Goal: Transaction & Acquisition: Purchase product/service

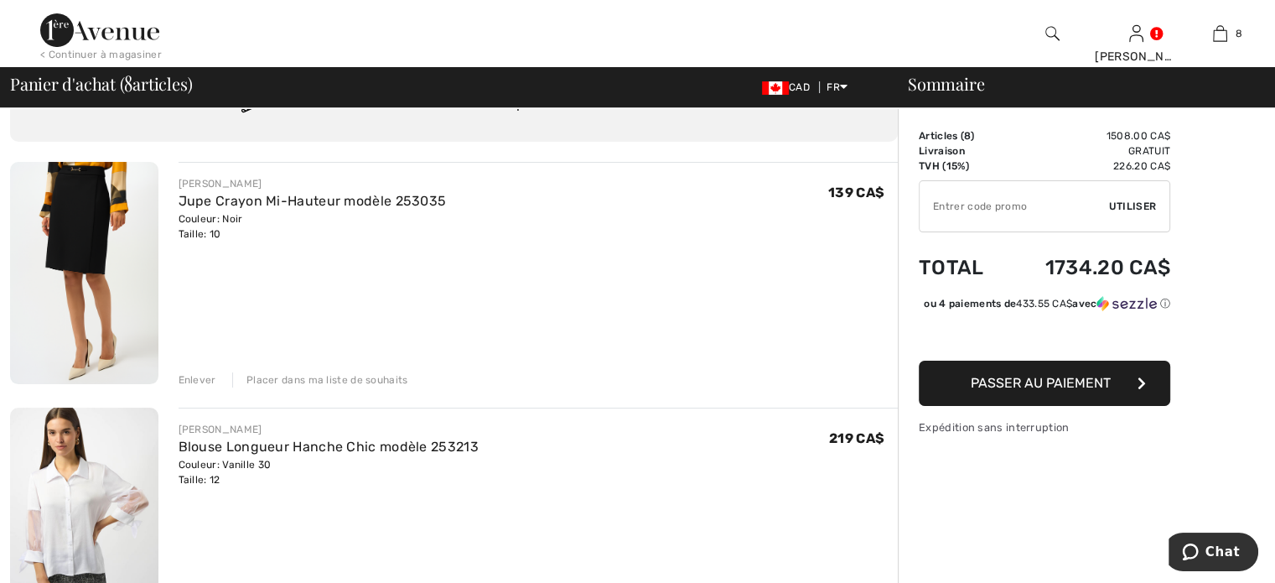
click at [210, 387] on div "Enlever" at bounding box center [198, 379] width 38 height 15
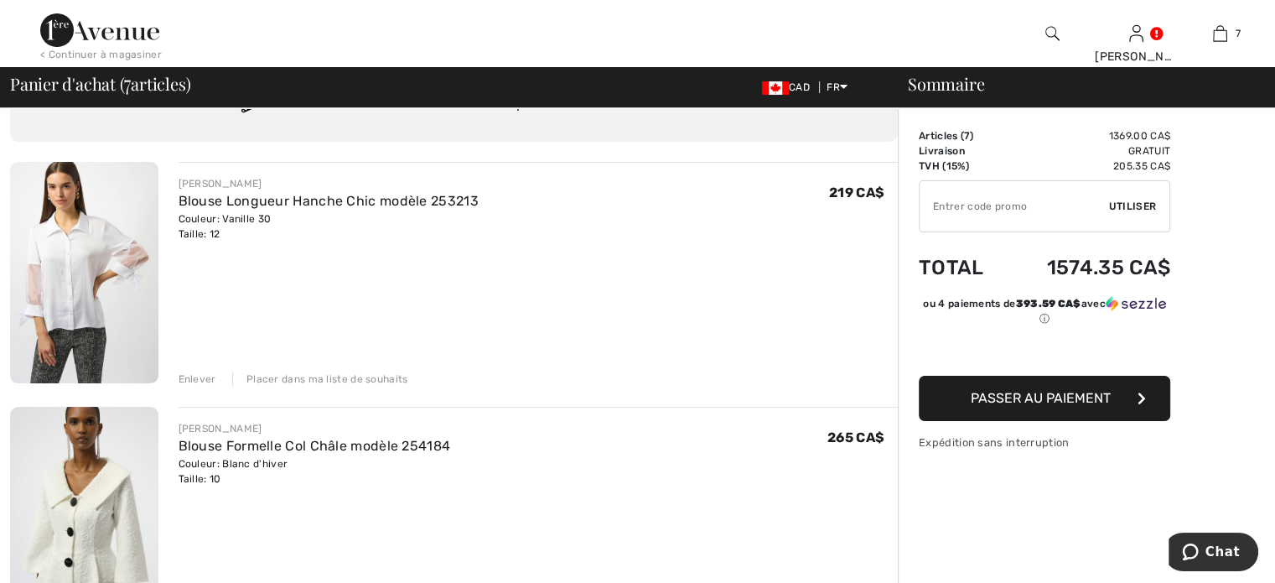
click at [212, 386] on div "Enlever" at bounding box center [198, 378] width 38 height 15
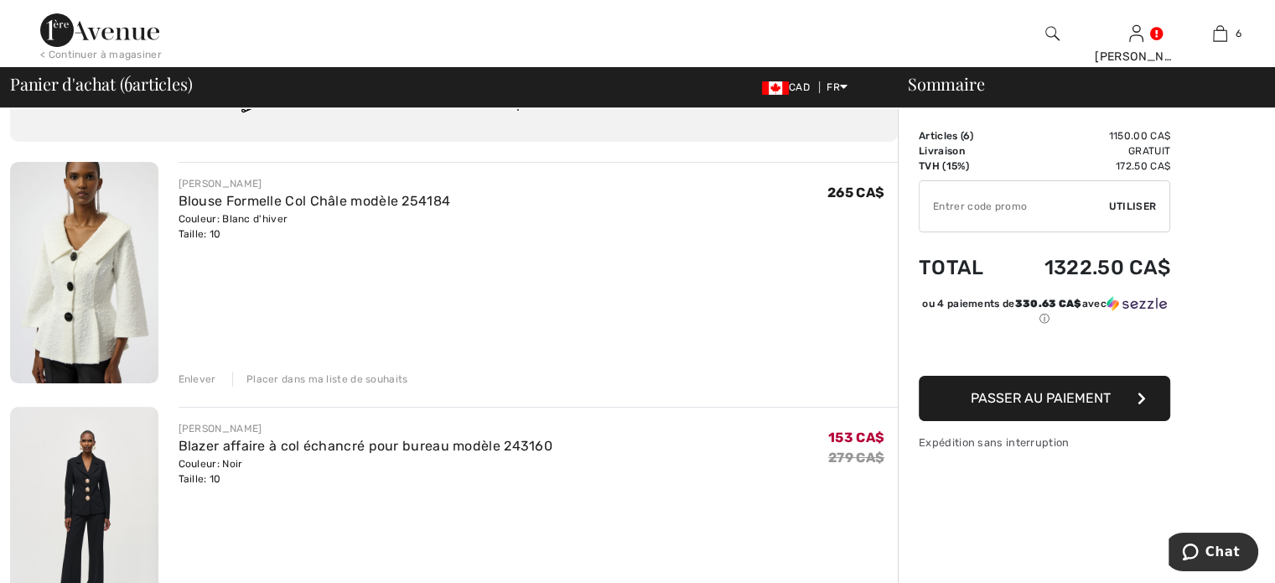
click at [212, 386] on div "Enlever" at bounding box center [198, 378] width 38 height 15
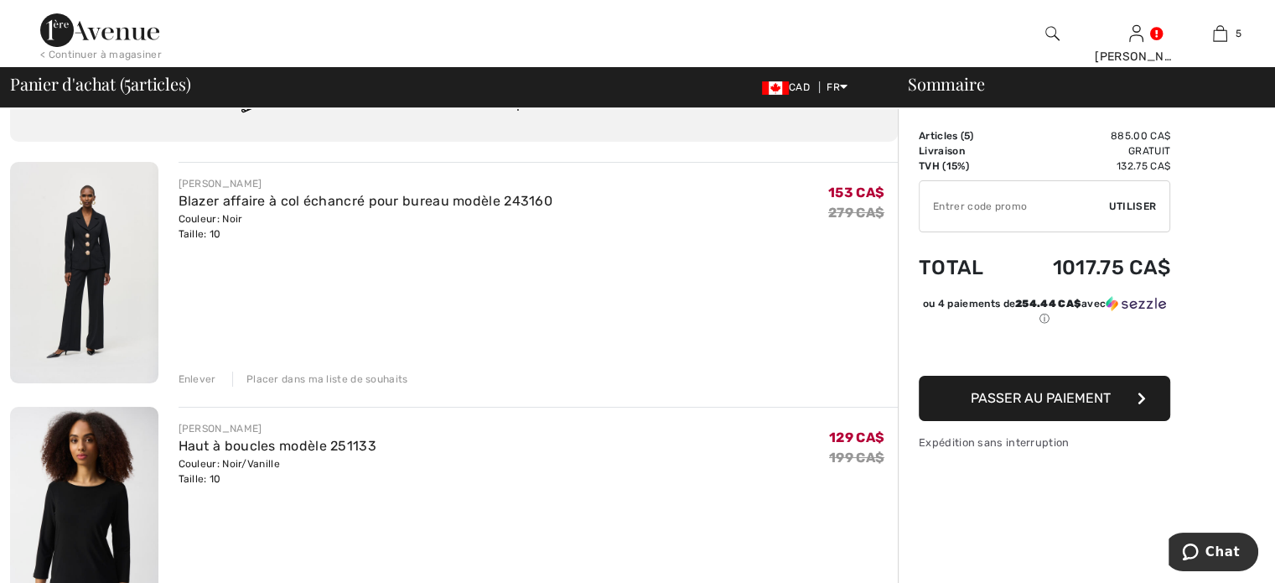
click at [212, 386] on div "Enlever" at bounding box center [198, 378] width 38 height 15
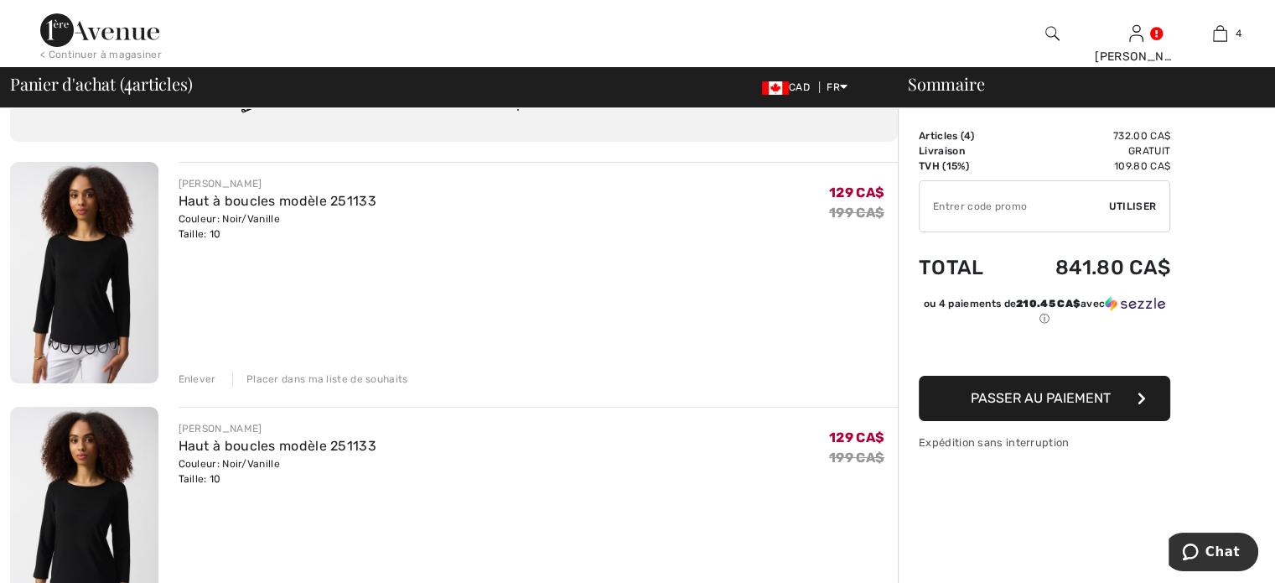
click at [212, 386] on div "Enlever" at bounding box center [198, 378] width 38 height 15
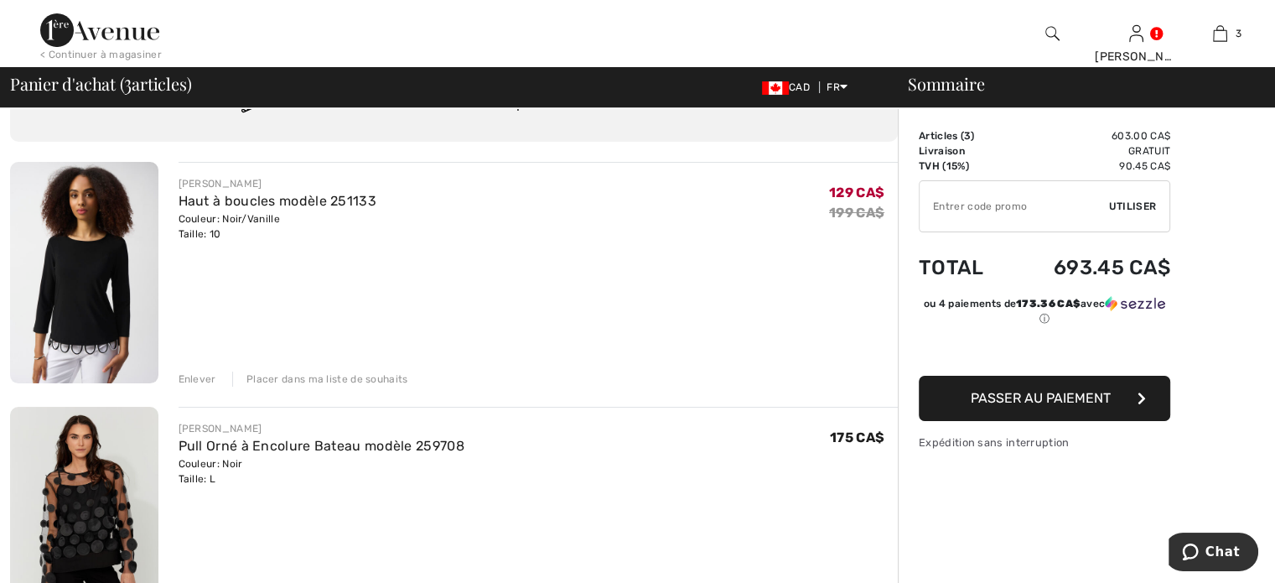
click at [213, 386] on div "Enlever" at bounding box center [198, 378] width 38 height 15
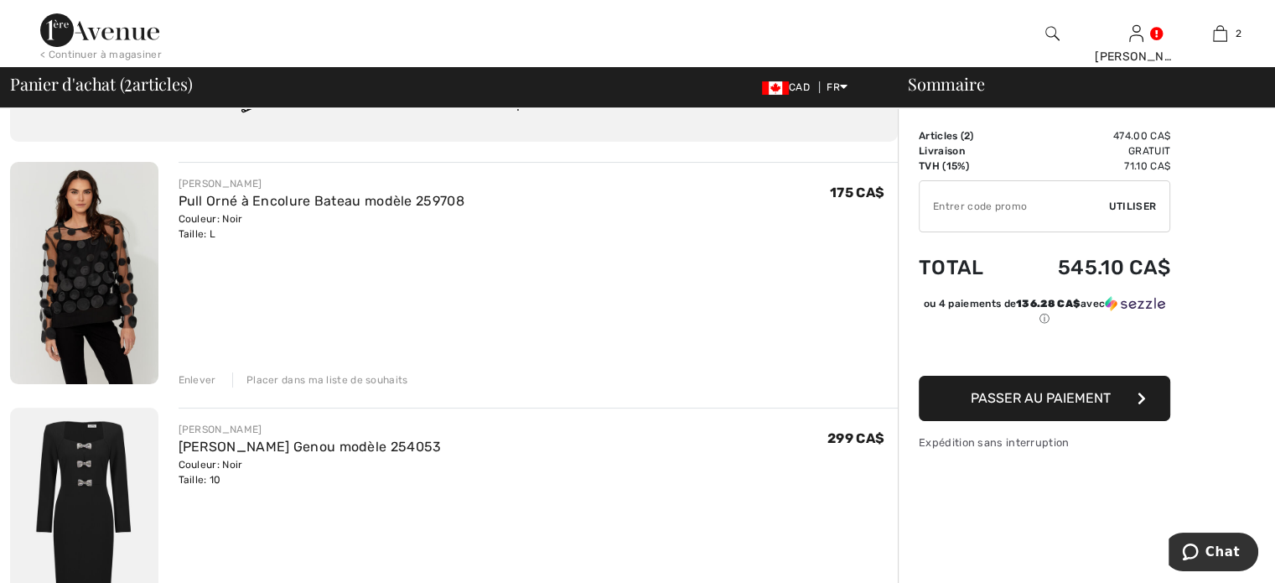
click at [213, 387] on div "Enlever" at bounding box center [198, 379] width 38 height 15
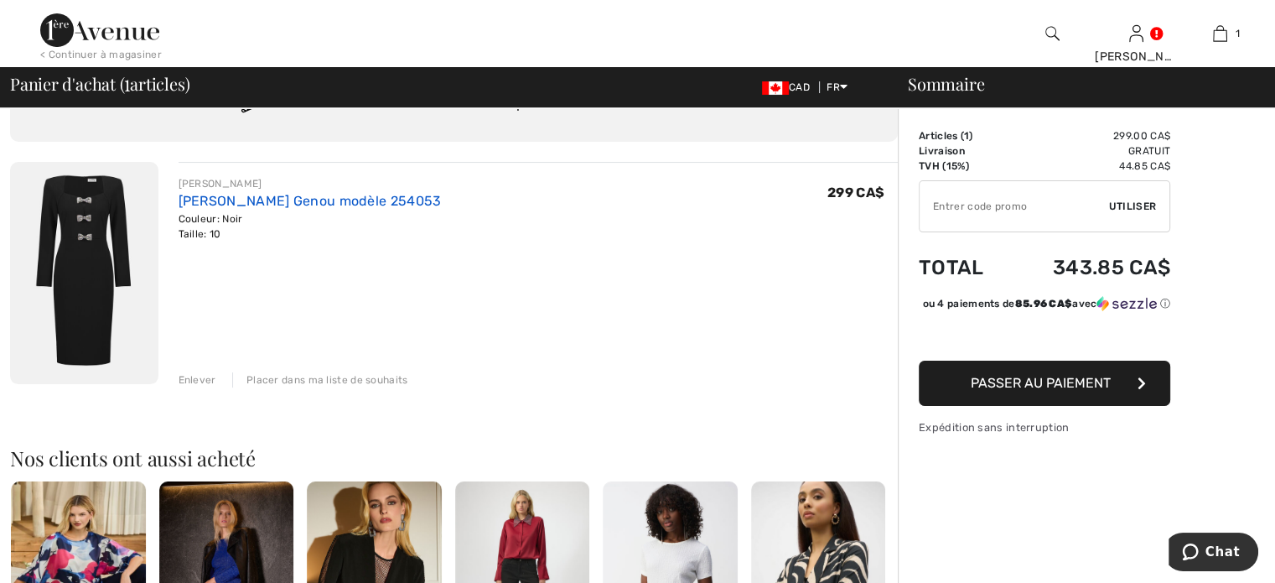
click at [236, 209] on link "[PERSON_NAME] Genou modèle 254053" at bounding box center [310, 201] width 263 height 16
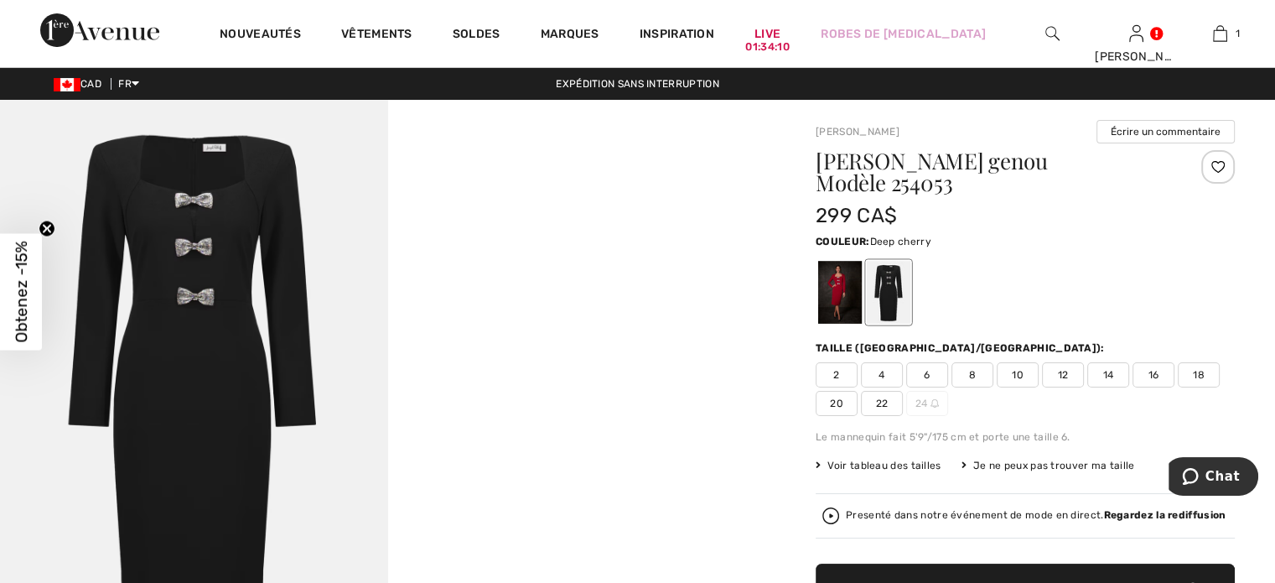
click at [857, 324] on div at bounding box center [840, 292] width 44 height 63
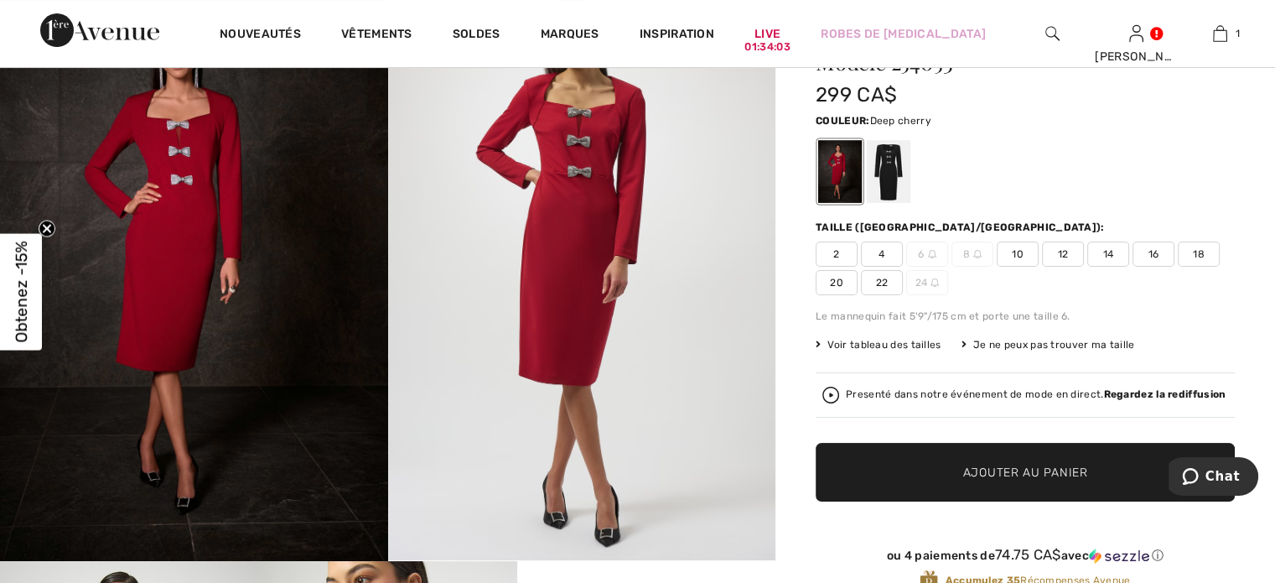
scroll to position [84, 0]
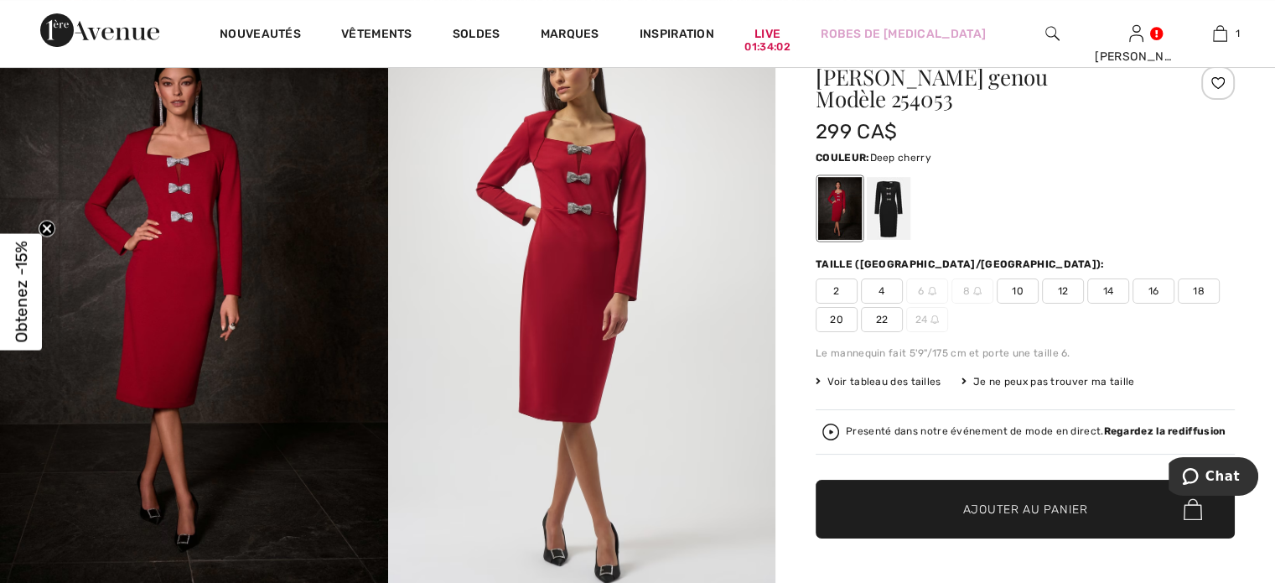
click at [1039, 303] on span "10" at bounding box center [1018, 290] width 42 height 25
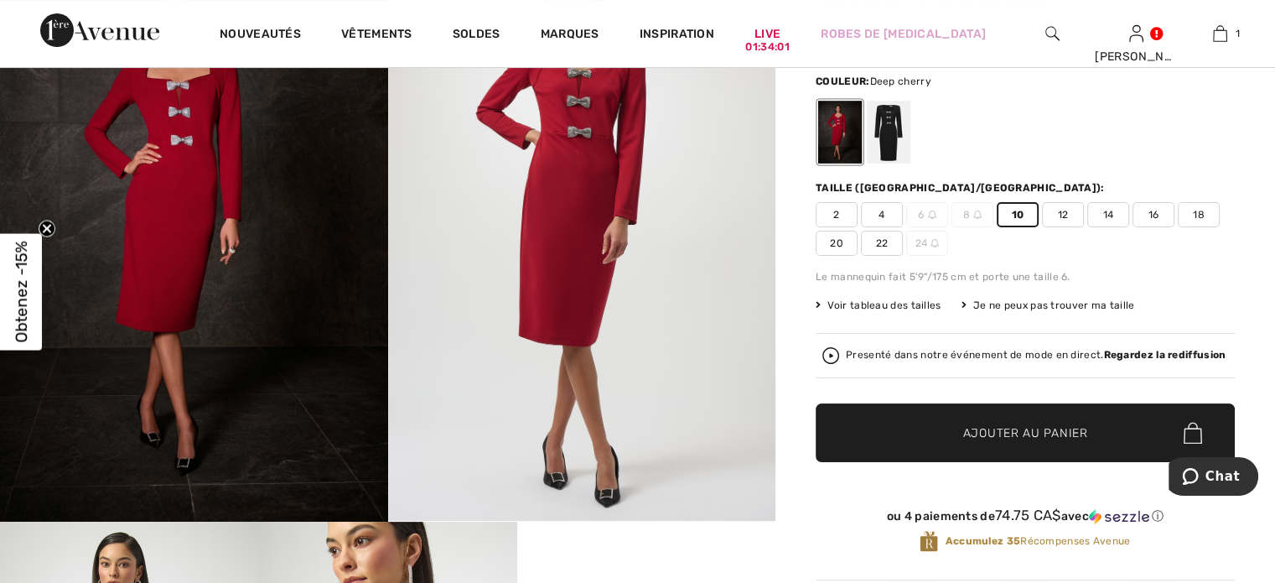
scroll to position [335, 0]
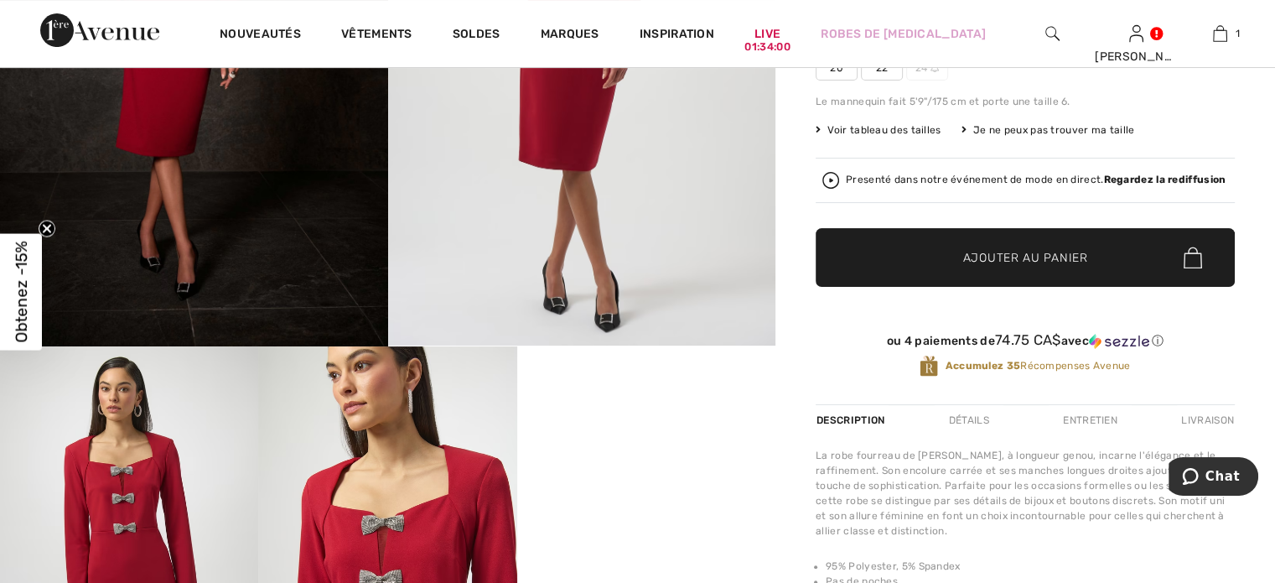
click at [1015, 267] on span "Ajouter au panier" at bounding box center [1025, 258] width 125 height 18
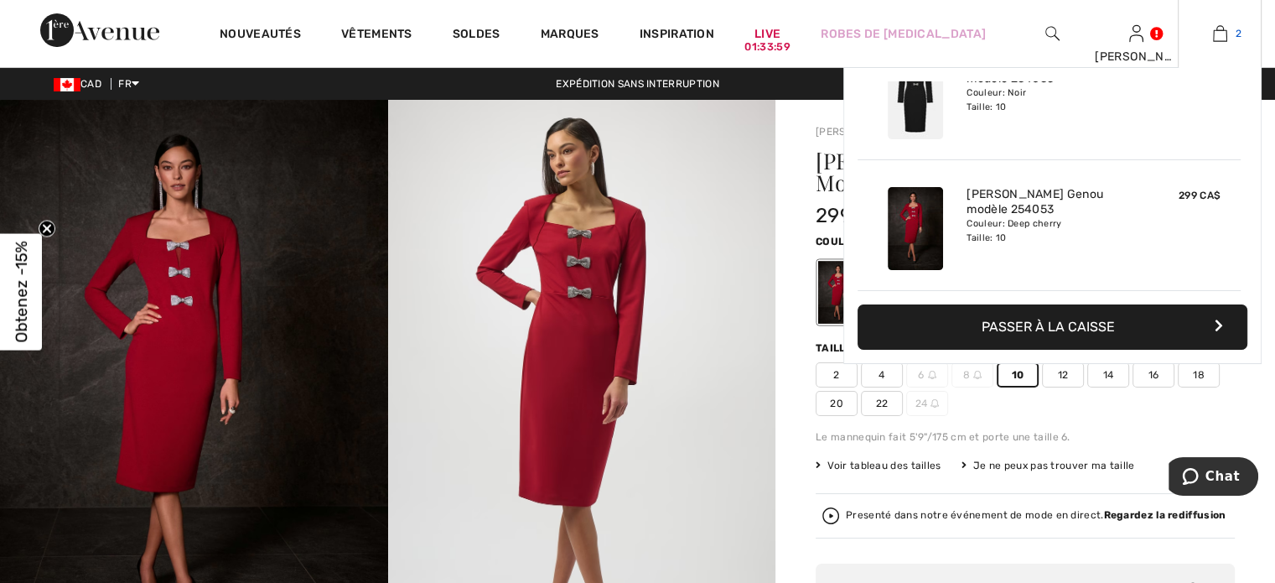
scroll to position [0, 0]
click at [1216, 36] on img at bounding box center [1220, 33] width 14 height 20
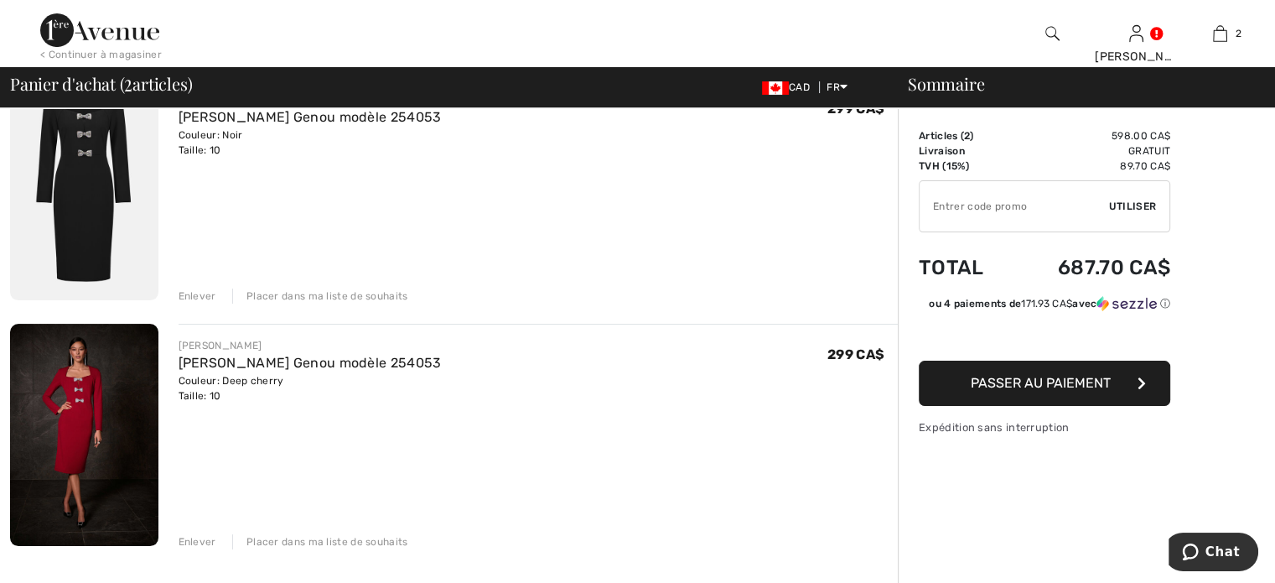
click at [216, 303] on div "Enlever" at bounding box center [198, 295] width 38 height 15
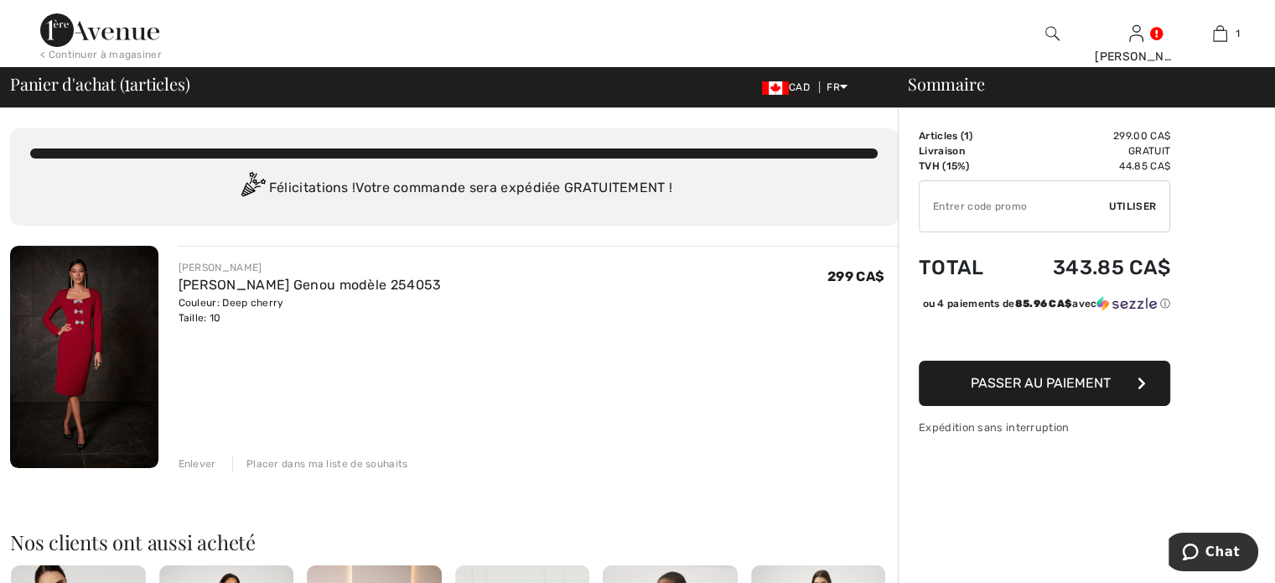
scroll to position [84, 0]
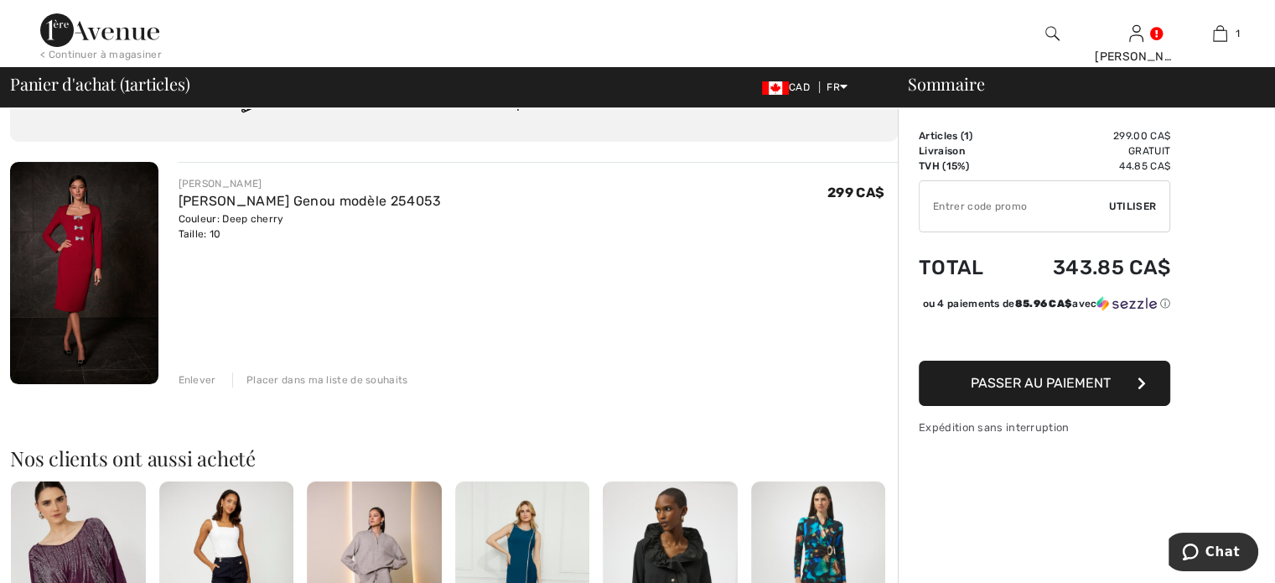
click at [999, 391] on span "Passer au paiement" at bounding box center [1041, 383] width 140 height 16
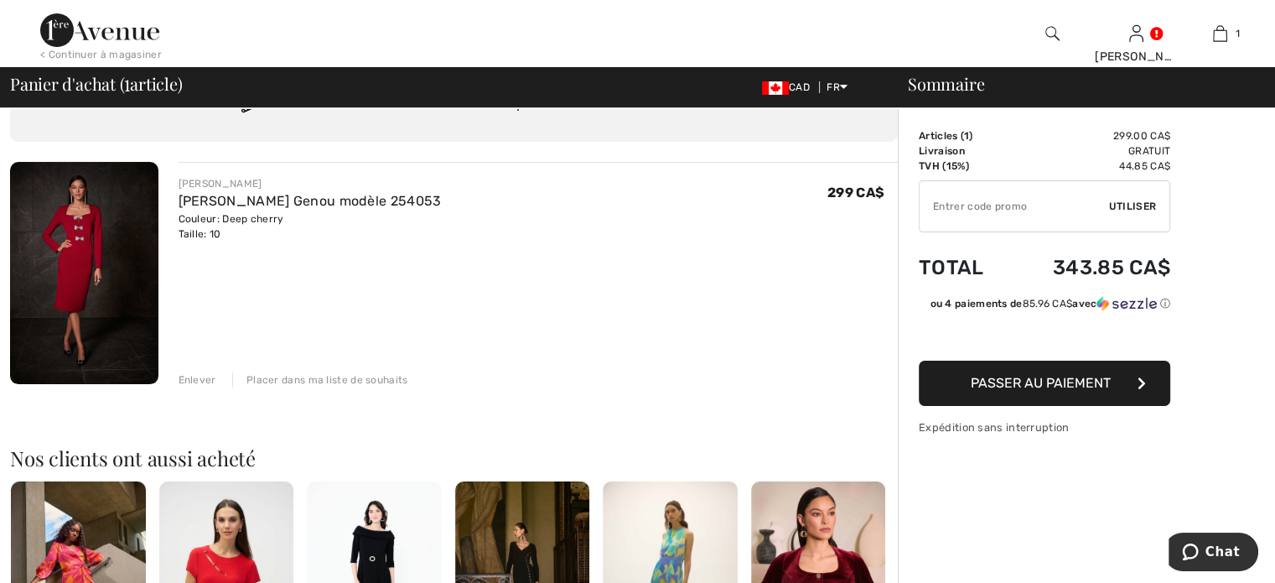
click at [954, 207] on input "TEXT" at bounding box center [1014, 206] width 189 height 50
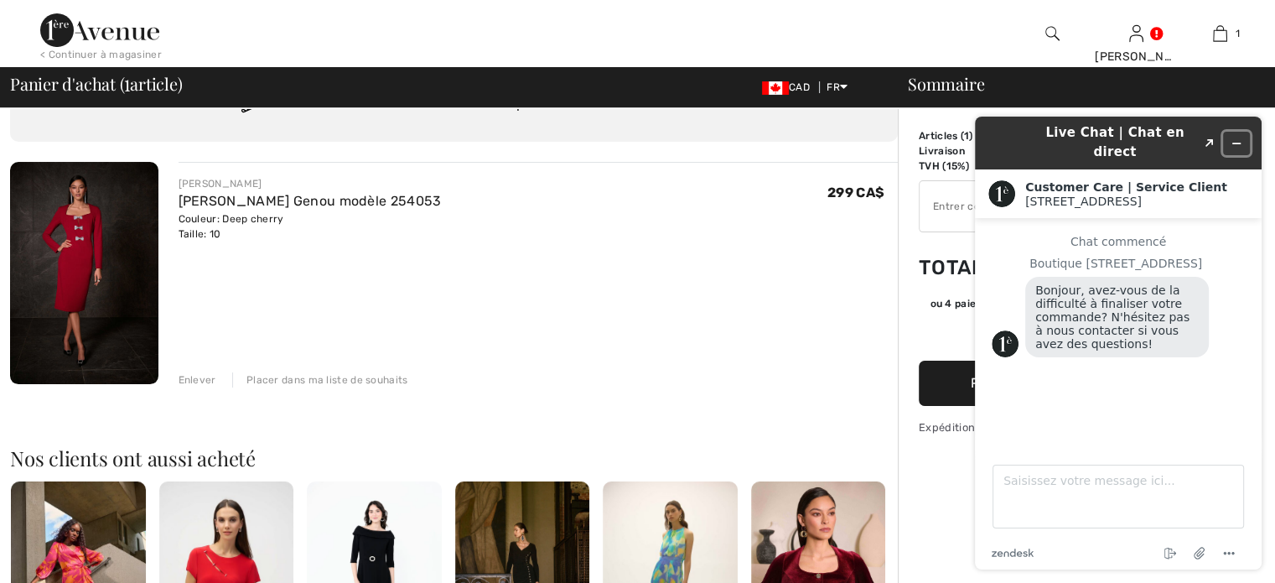
click at [1237, 137] on icon "Réduire le widget" at bounding box center [1237, 143] width 12 height 12
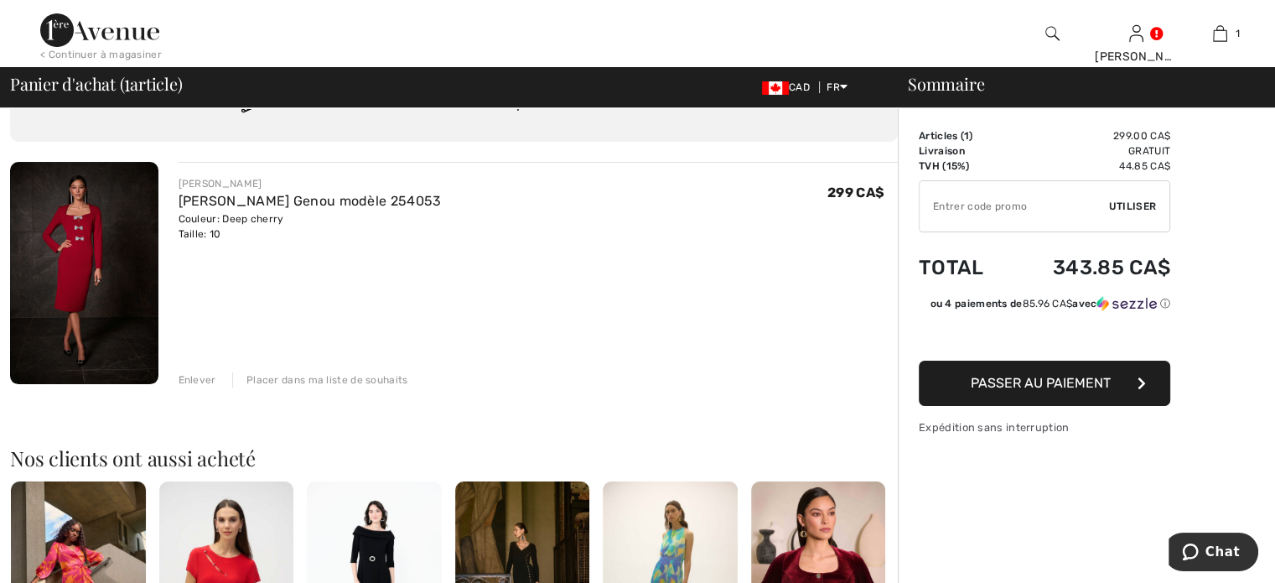
click at [966, 217] on input "TEXT" at bounding box center [1014, 206] width 189 height 50
click at [1137, 213] on span "Utiliser" at bounding box center [1132, 206] width 47 height 15
type input "GC005083131"
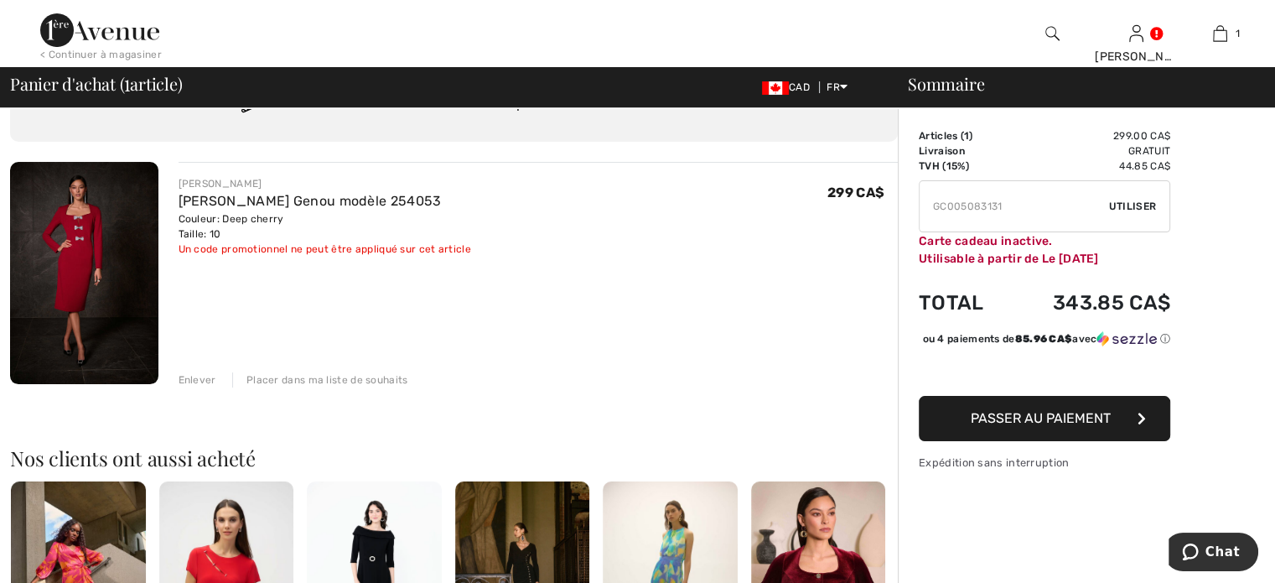
click at [1207, 303] on div "Sommaire Description Articles ( 1 ) 299.00 CA$ Code promo 0.00 CA$ Livraison Gr…" at bounding box center [1086, 564] width 377 height 1081
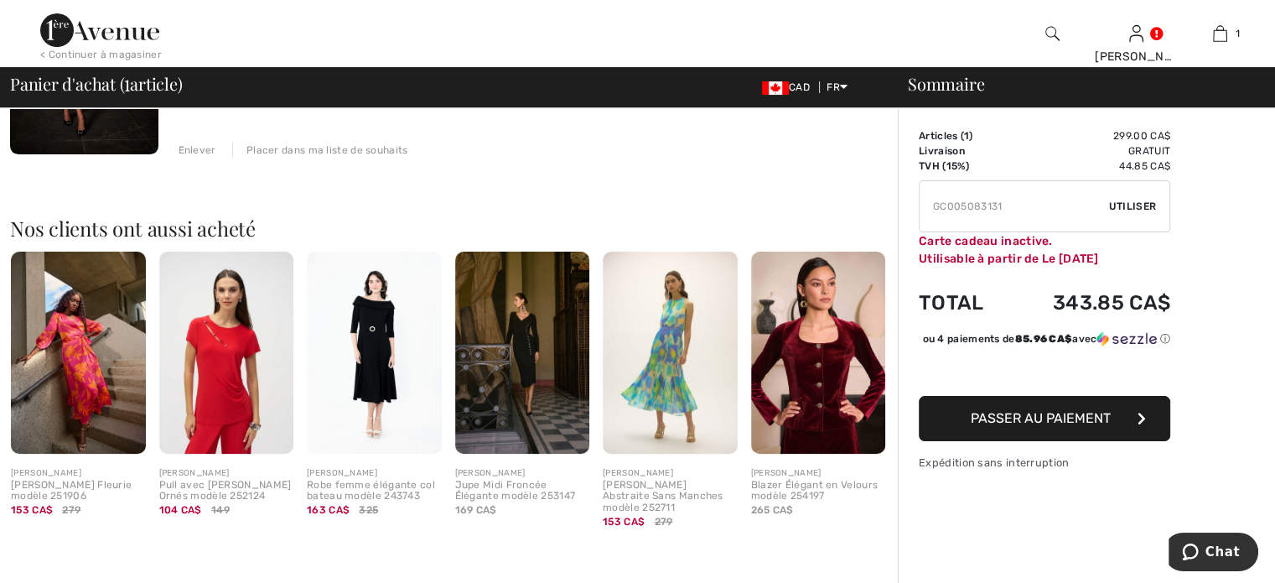
scroll to position [168, 0]
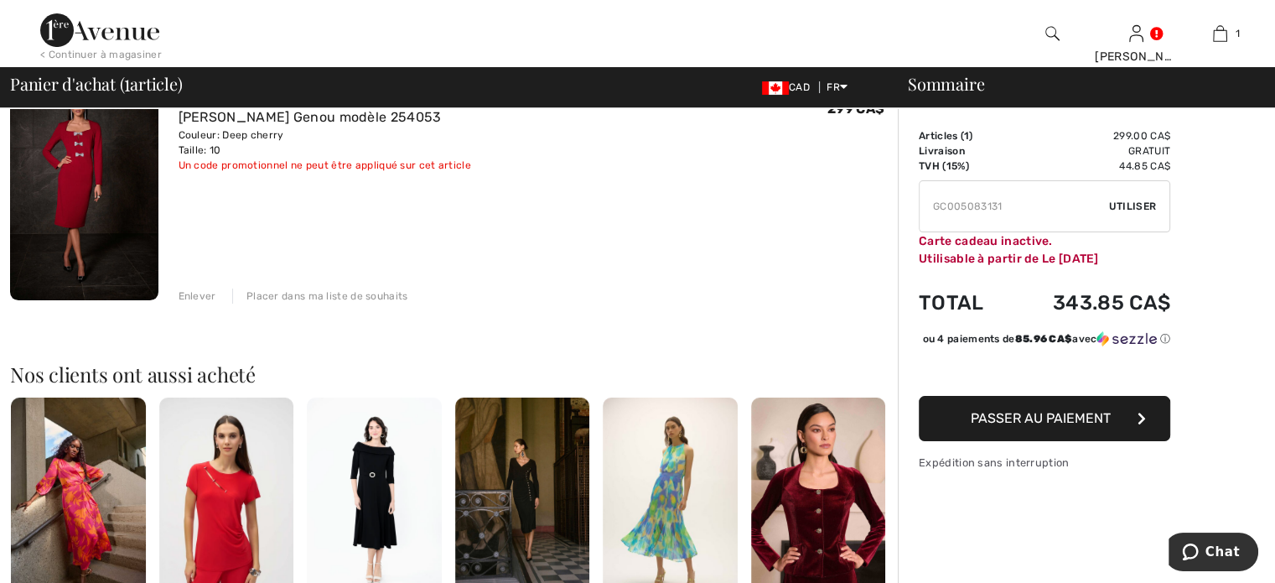
click at [1044, 426] on span "Passer au paiement" at bounding box center [1041, 418] width 140 height 16
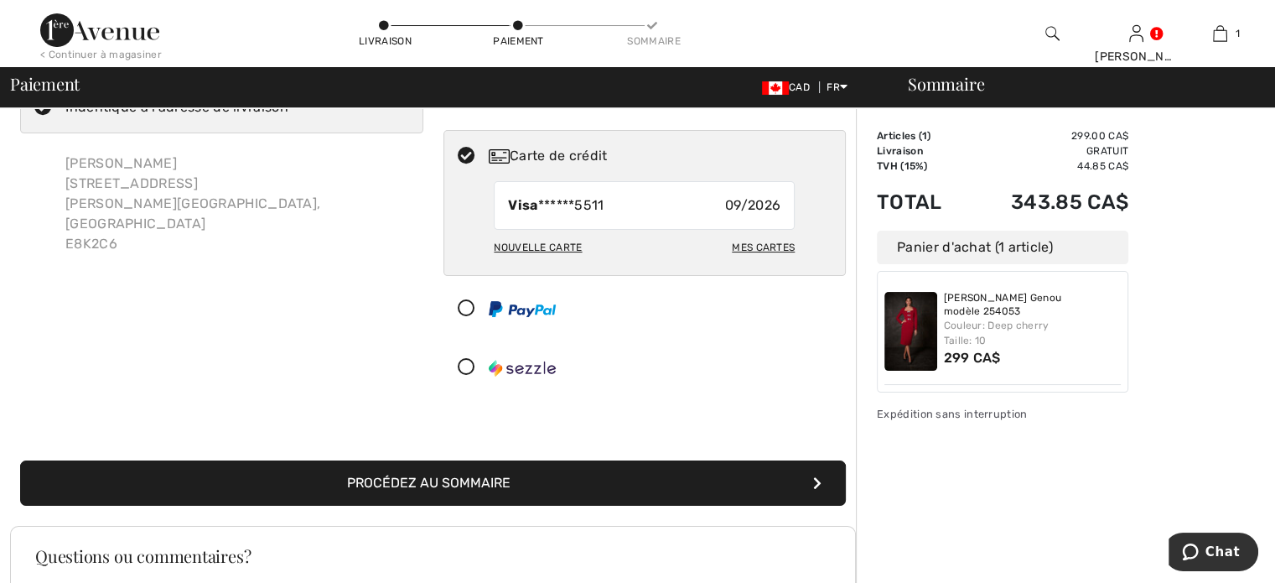
scroll to position [168, 0]
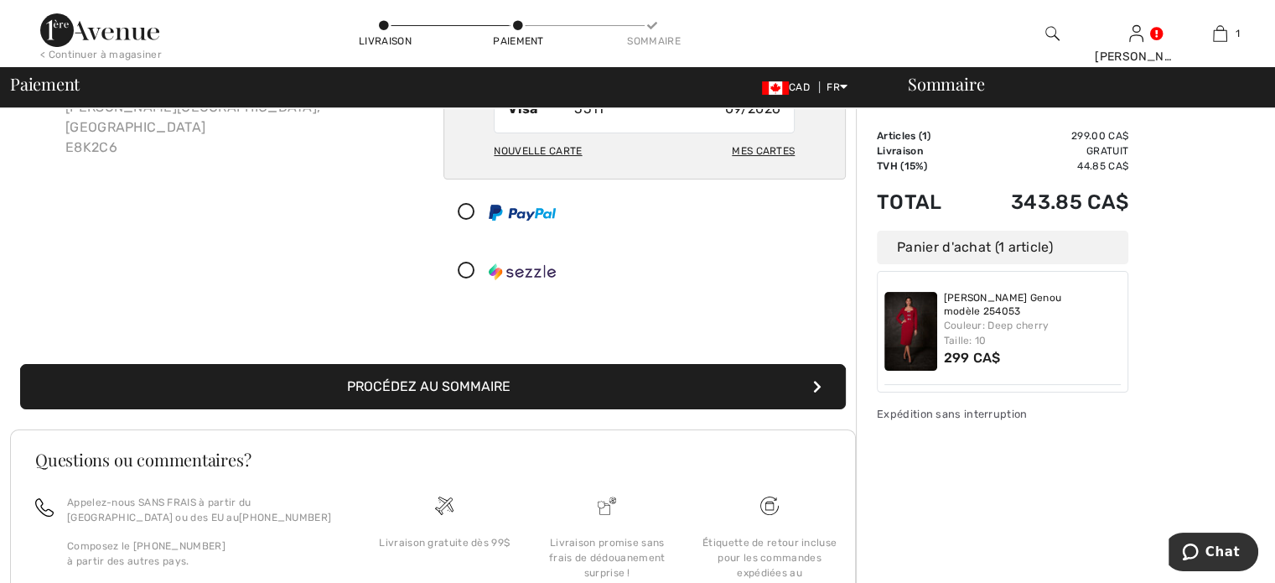
click at [526, 409] on button "Procédez au sommaire" at bounding box center [433, 386] width 826 height 45
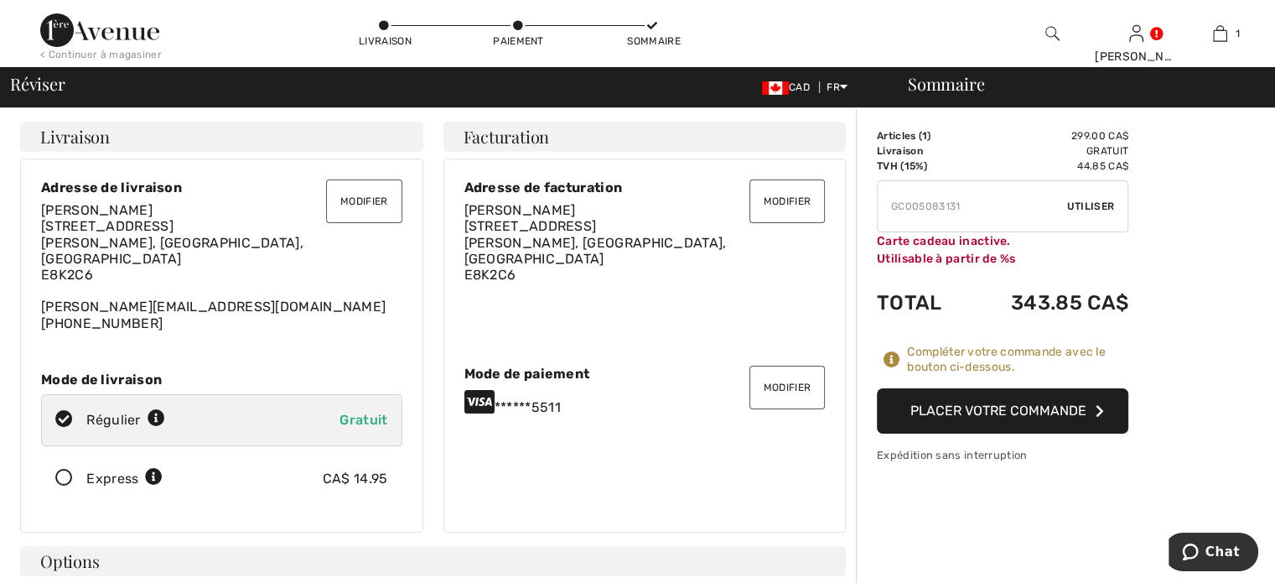
checkbox input "true"
click at [992, 433] on button "Placer votre commande" at bounding box center [1002, 410] width 251 height 45
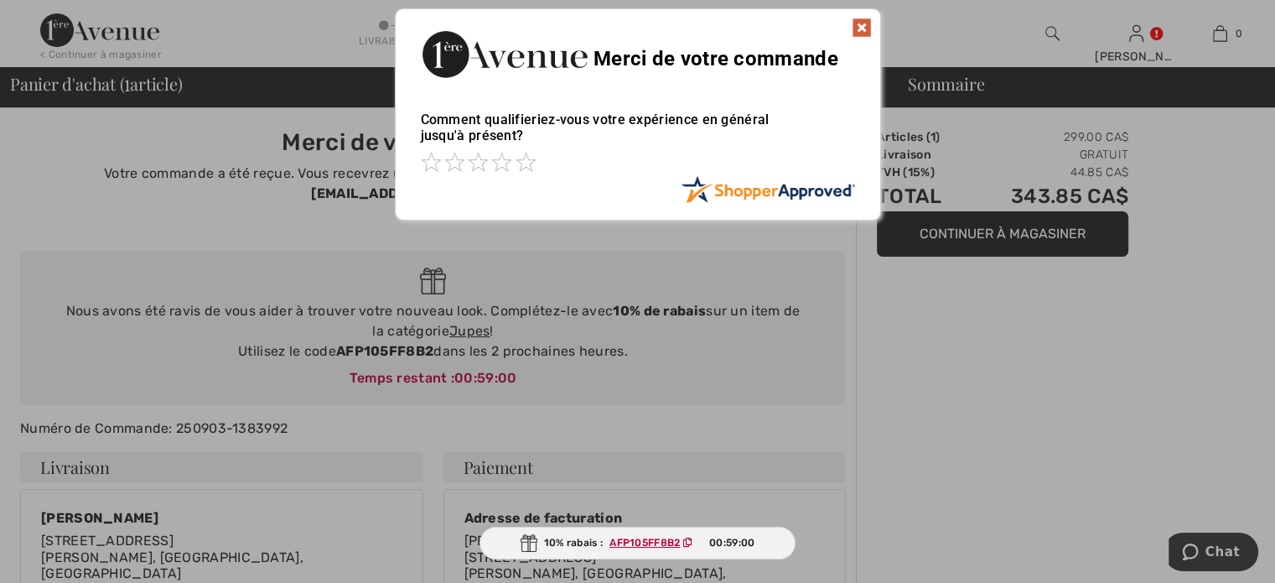
click at [858, 23] on img at bounding box center [862, 28] width 20 height 20
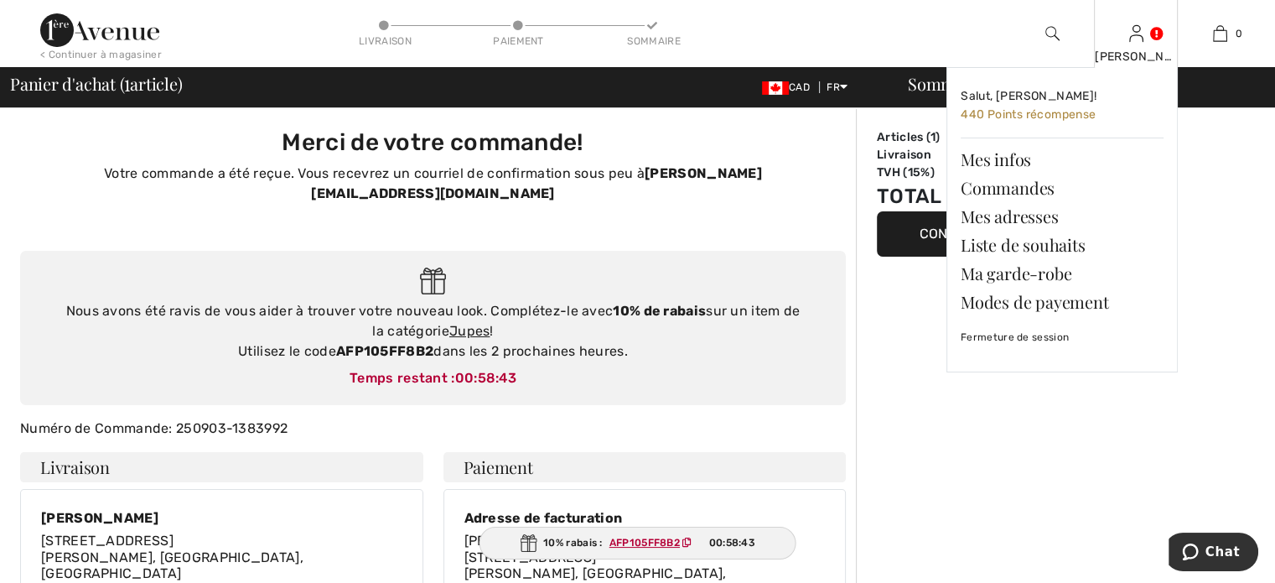
click at [1127, 46] on div "[PERSON_NAME] [PERSON_NAME]! 440 Points récompense Mes infos Commandes Mes adre…" at bounding box center [1136, 33] width 84 height 67
click at [1020, 202] on link "Commandes" at bounding box center [1062, 188] width 203 height 28
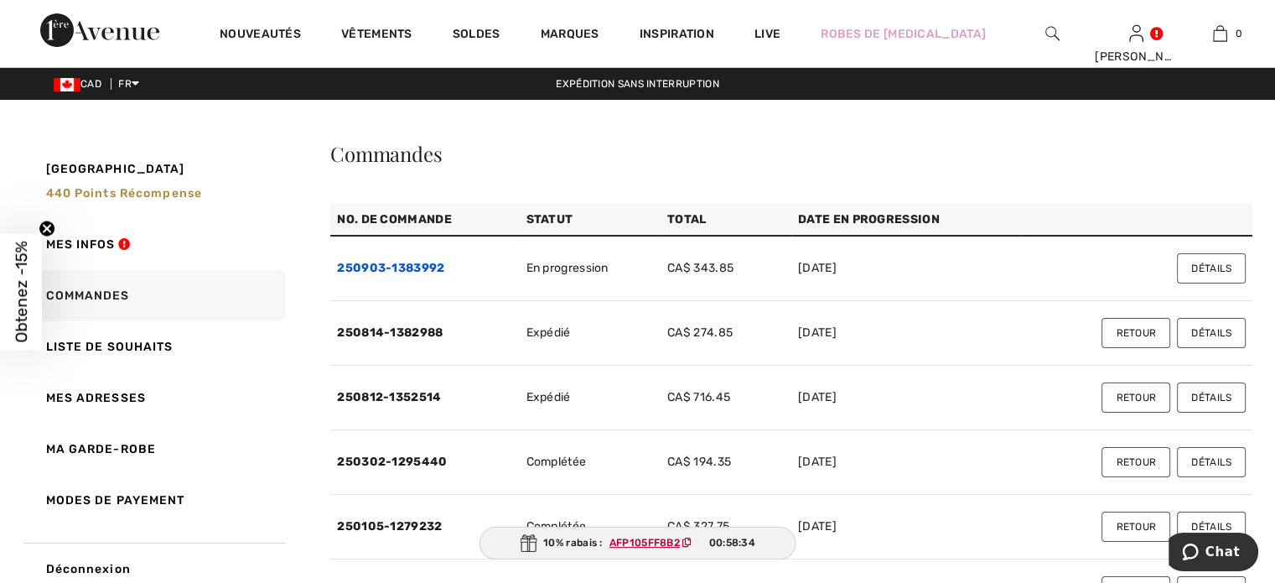
click at [407, 275] on link "250903-1383992" at bounding box center [390, 268] width 107 height 14
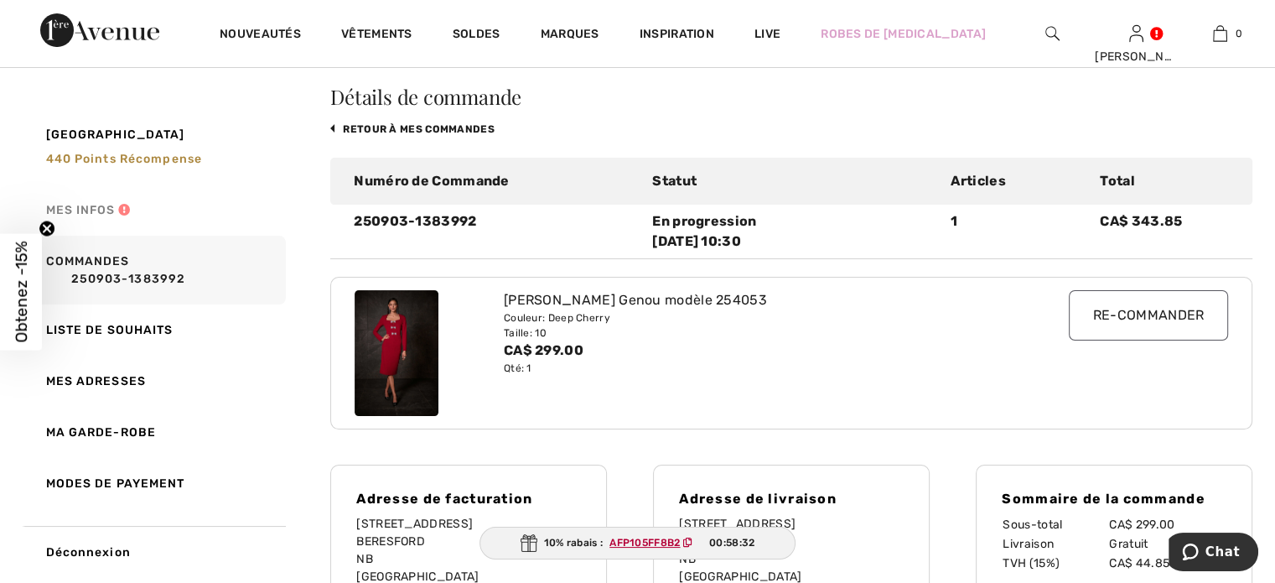
scroll to position [84, 0]
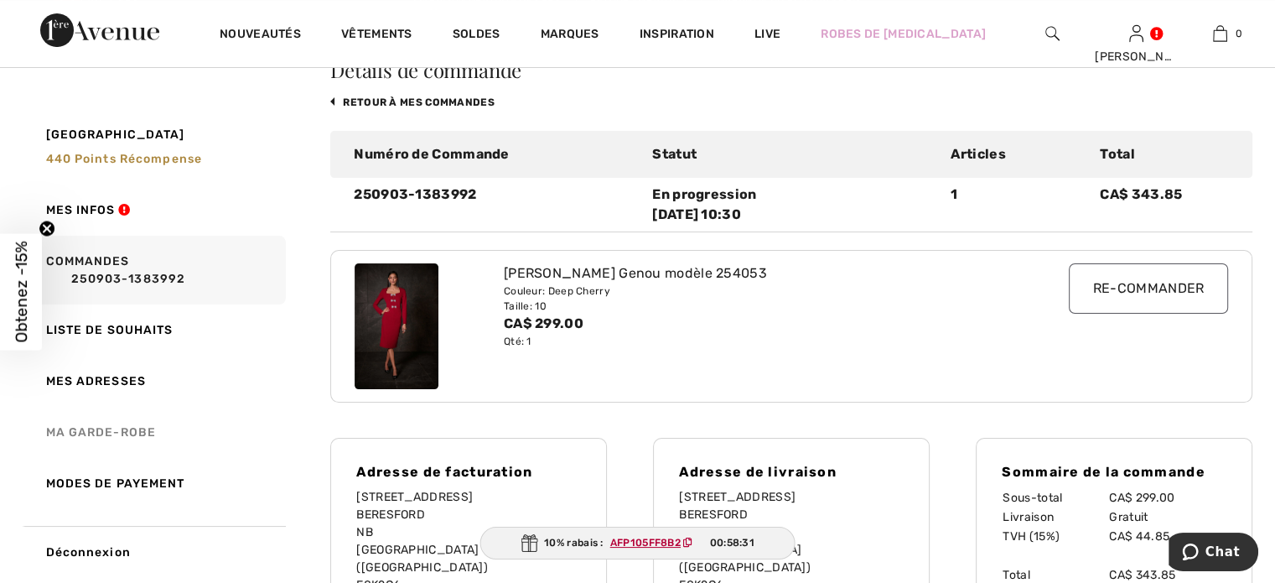
click at [101, 432] on link "Ma garde-robe" at bounding box center [154, 432] width 264 height 51
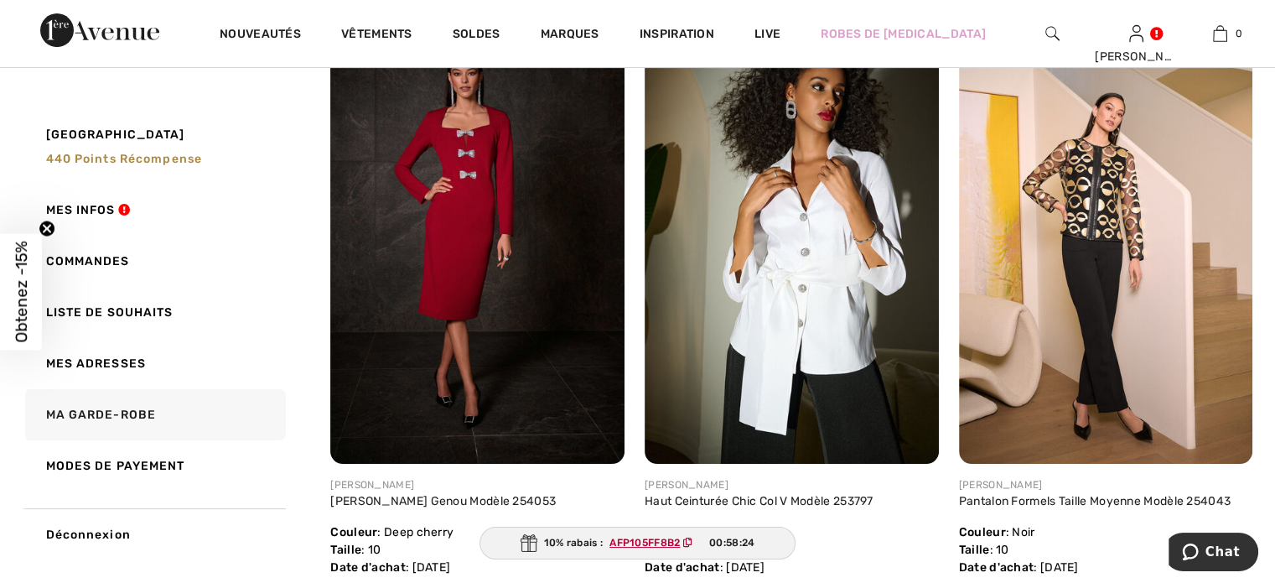
scroll to position [335, 0]
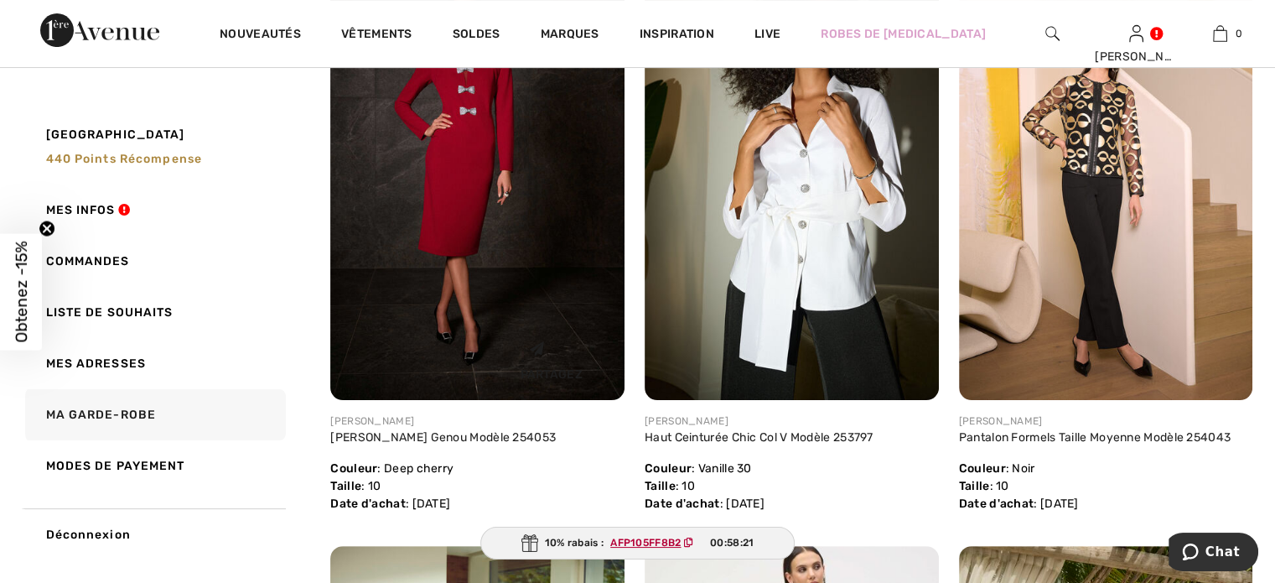
click at [453, 227] on img at bounding box center [477, 179] width 294 height 441
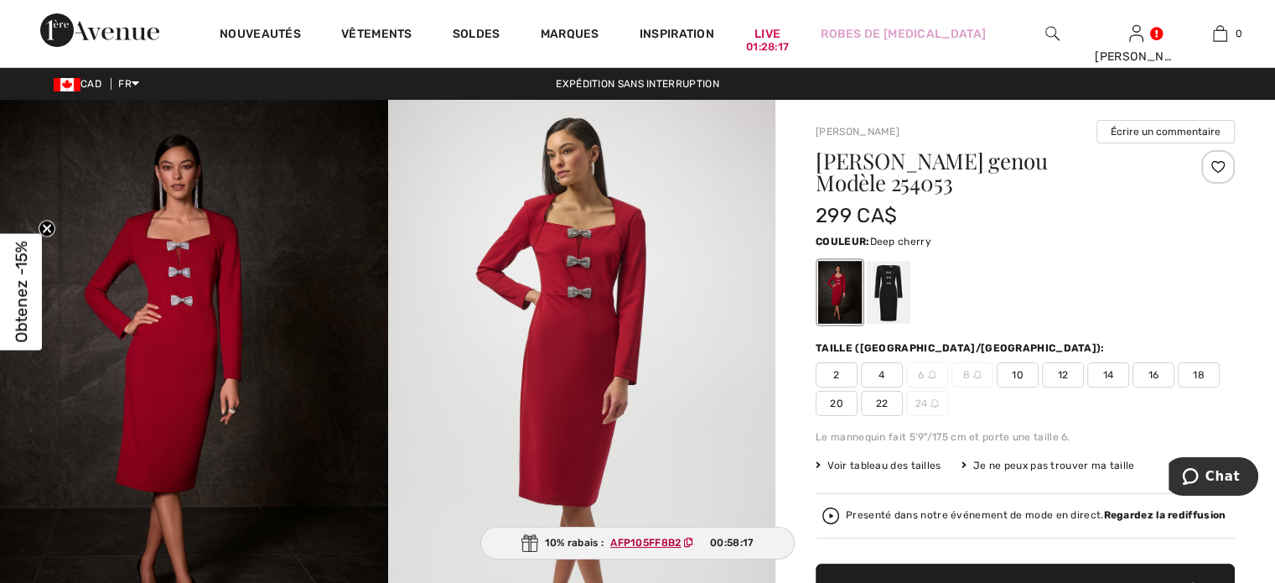
click at [586, 267] on img at bounding box center [582, 390] width 388 height 581
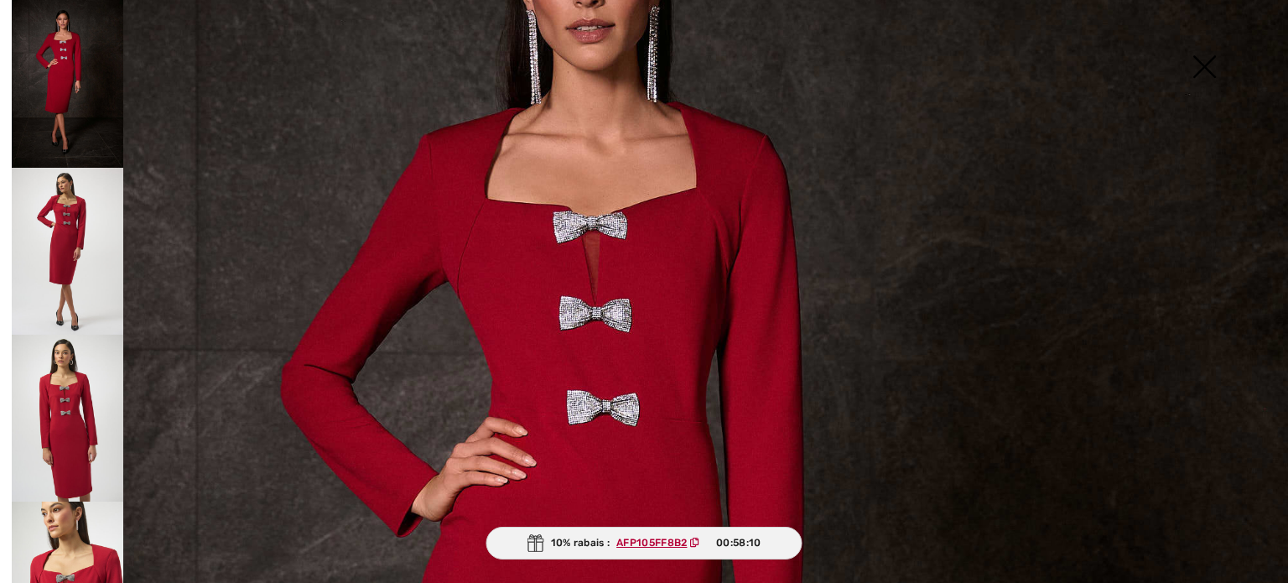
scroll to position [251, 0]
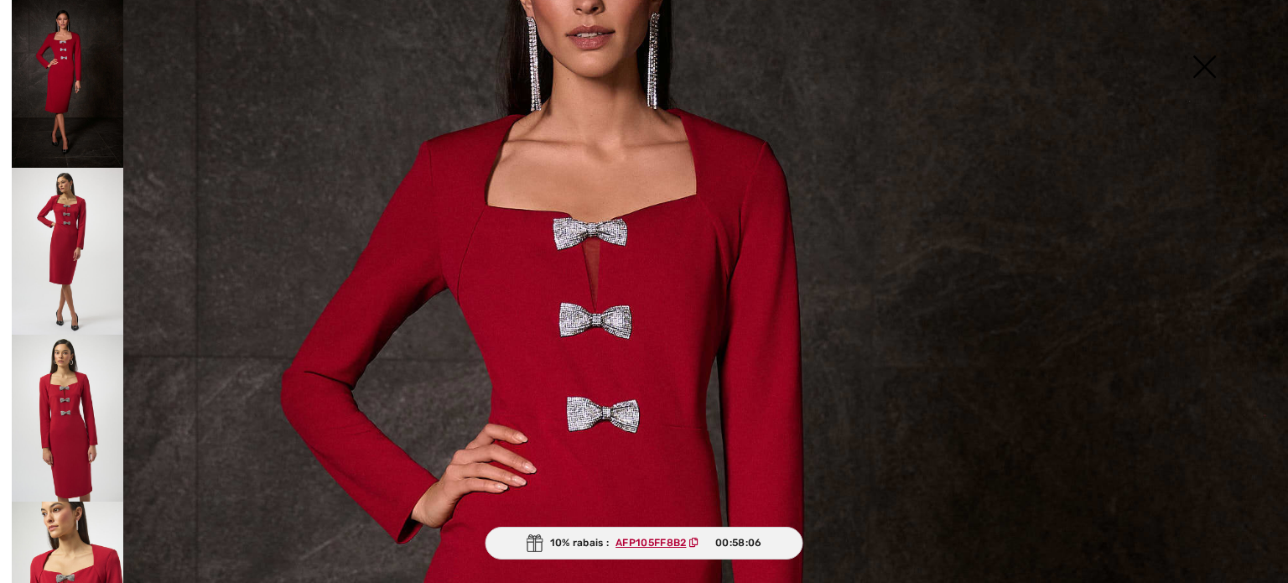
click at [78, 408] on img at bounding box center [67, 417] width 111 height 167
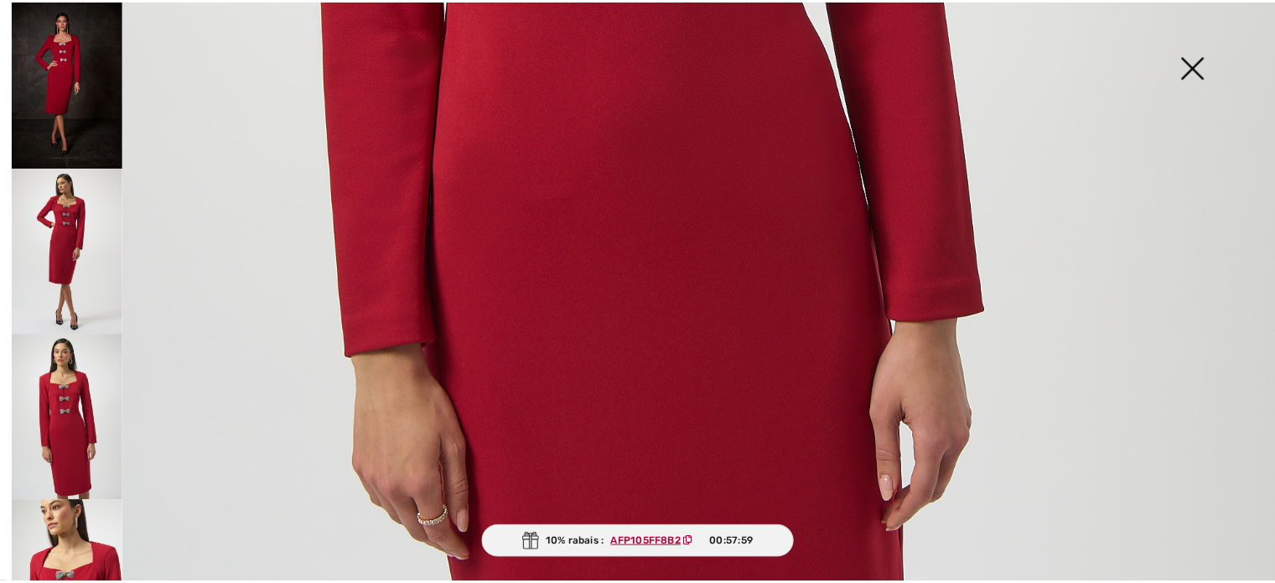
scroll to position [741, 0]
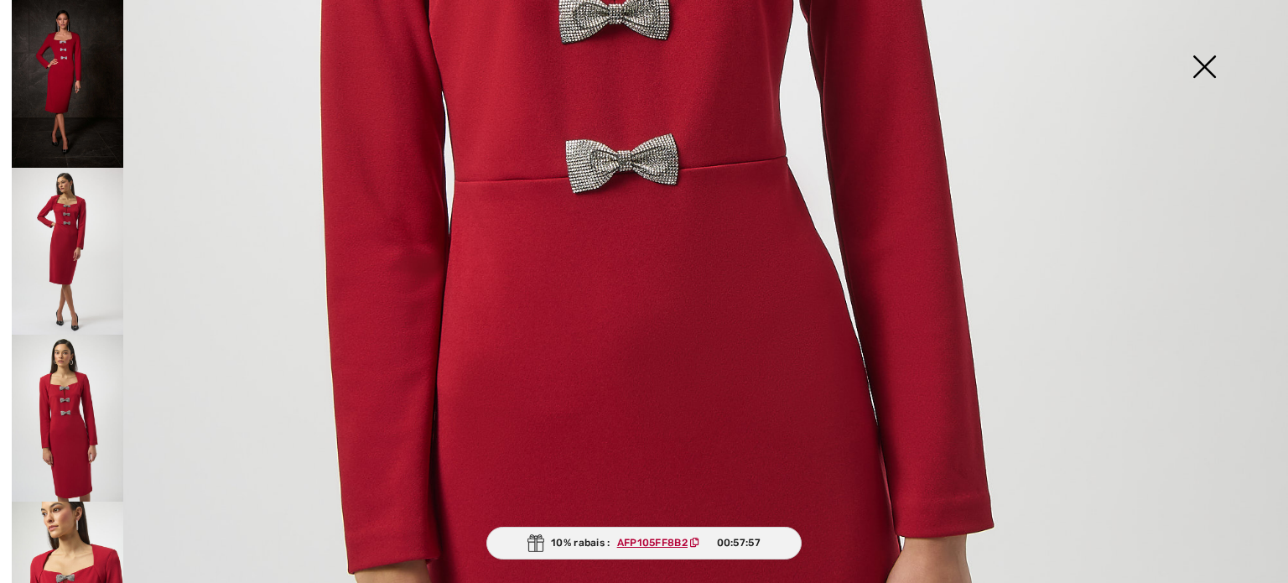
click at [1202, 63] on img at bounding box center [1204, 68] width 84 height 86
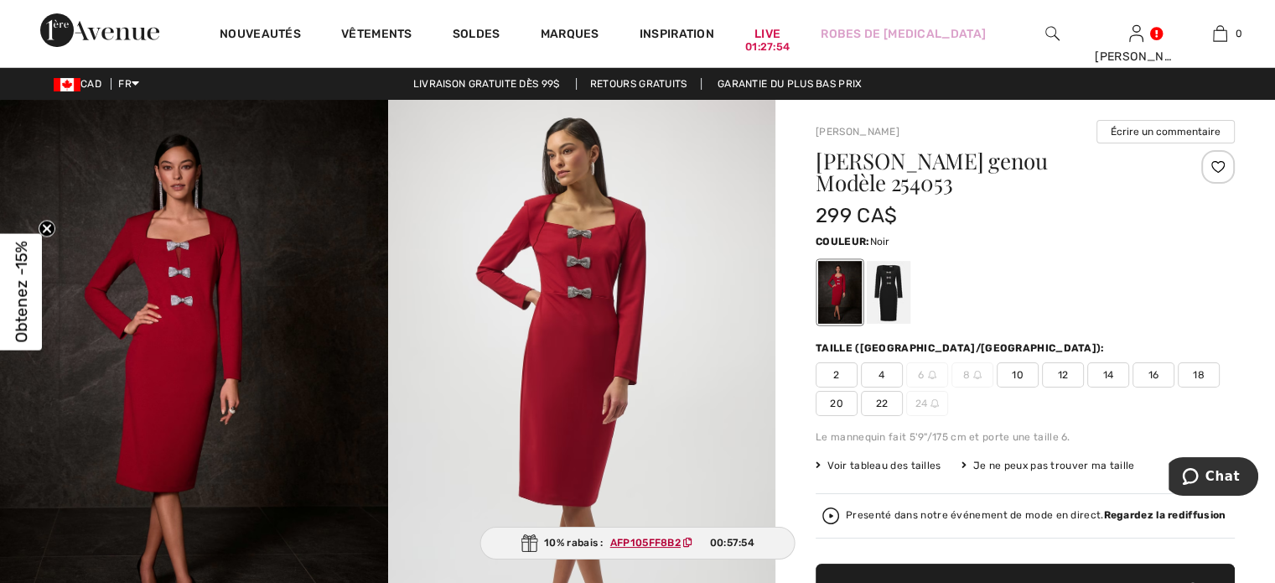
click at [909, 312] on div at bounding box center [889, 292] width 44 height 63
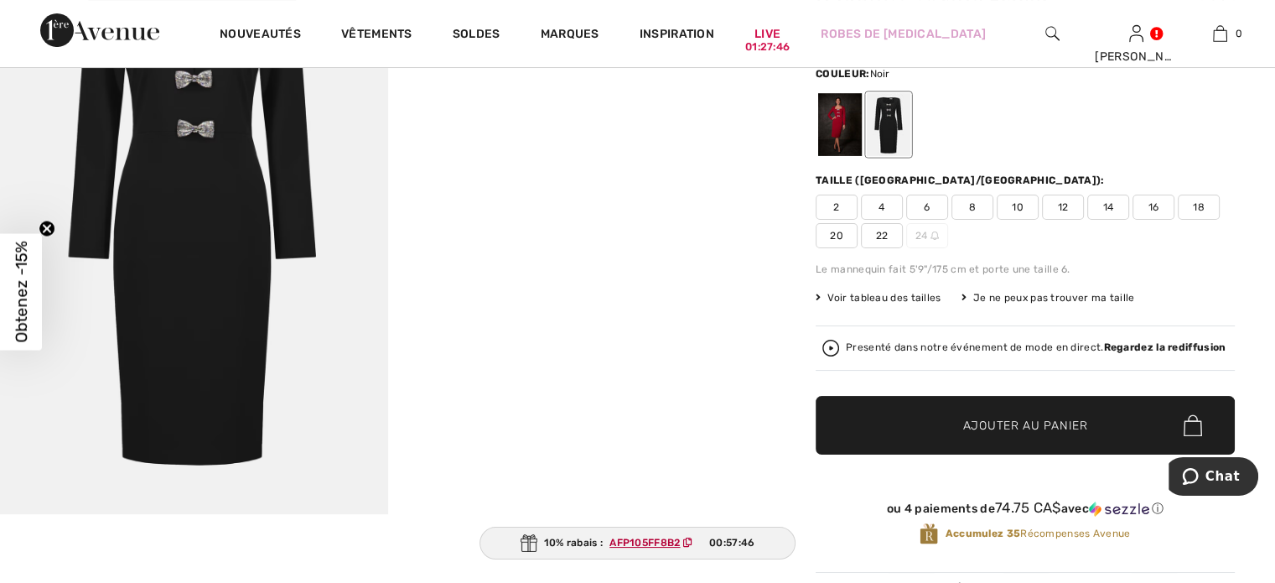
scroll to position [0, 0]
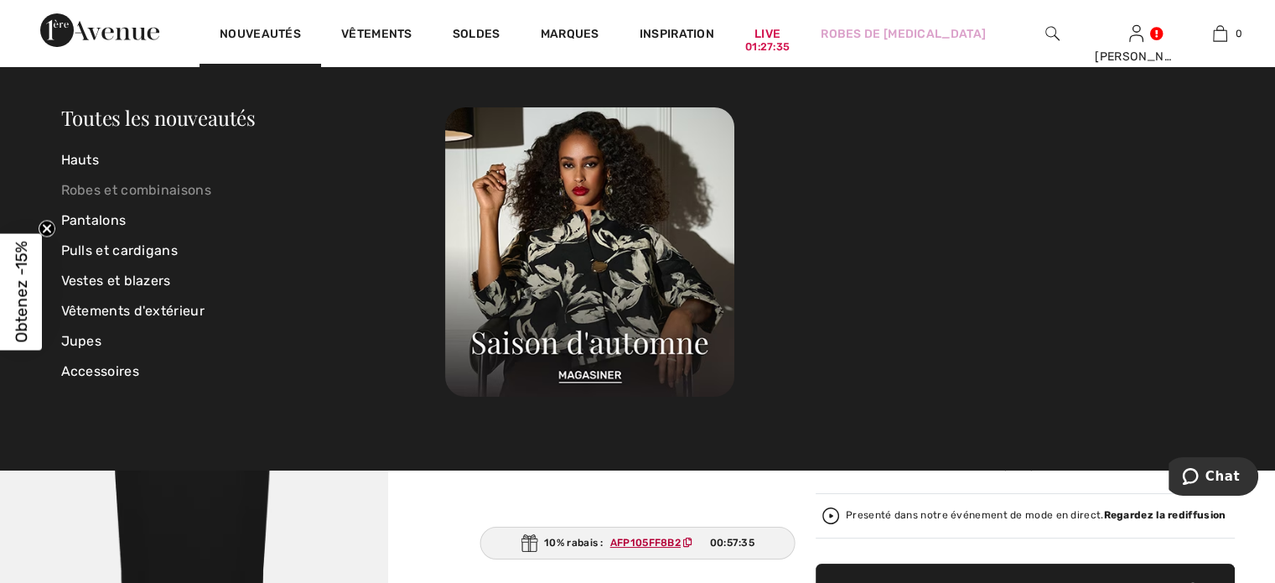
click at [95, 192] on link "Robes et combinaisons" at bounding box center [253, 190] width 385 height 30
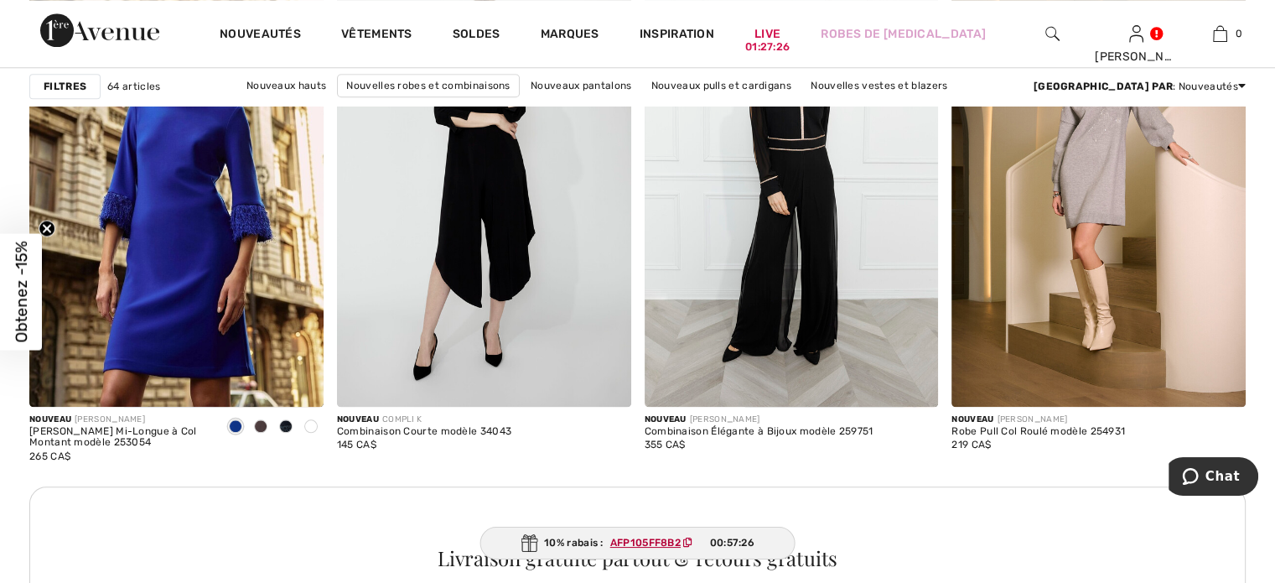
scroll to position [1760, 0]
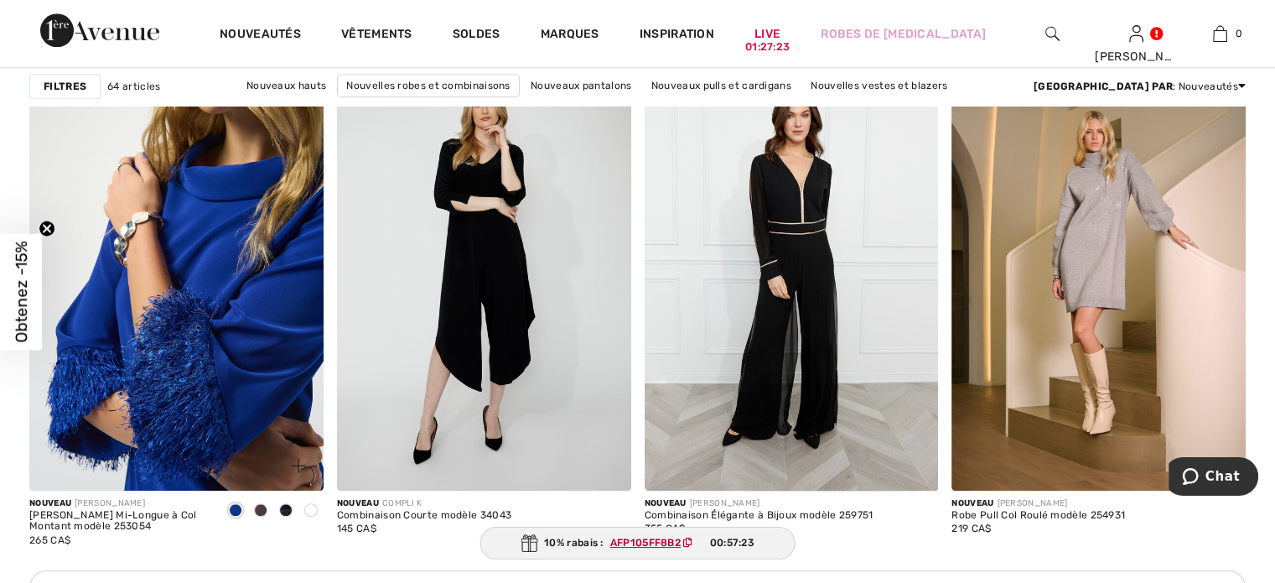
click at [216, 339] on img at bounding box center [176, 269] width 294 height 441
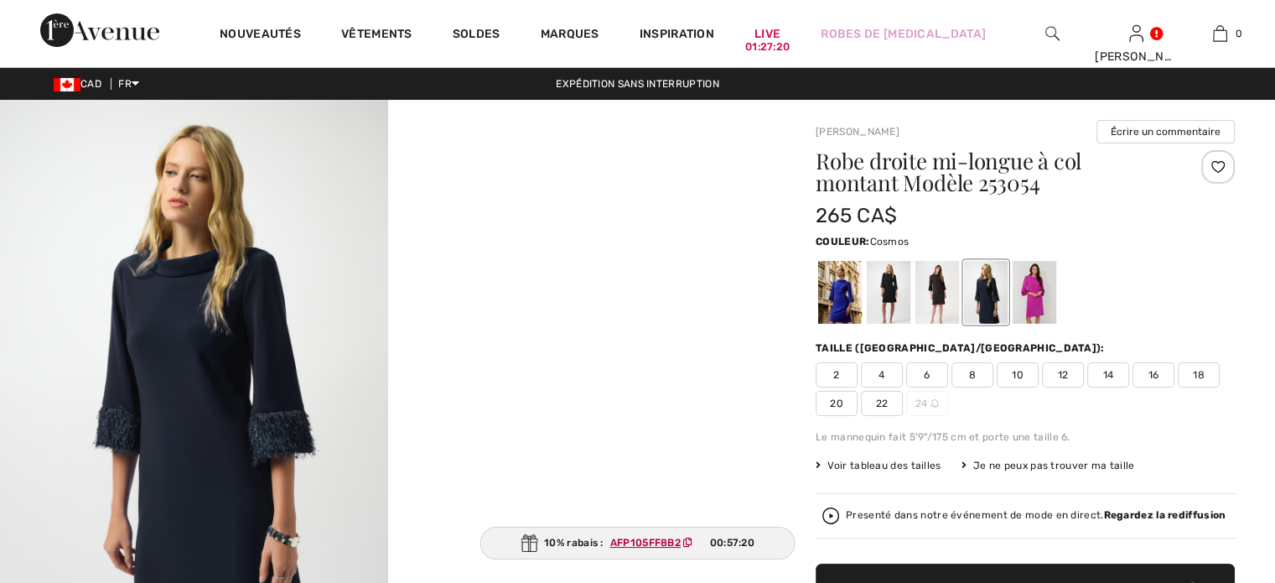
click at [1056, 322] on div at bounding box center [1035, 292] width 44 height 63
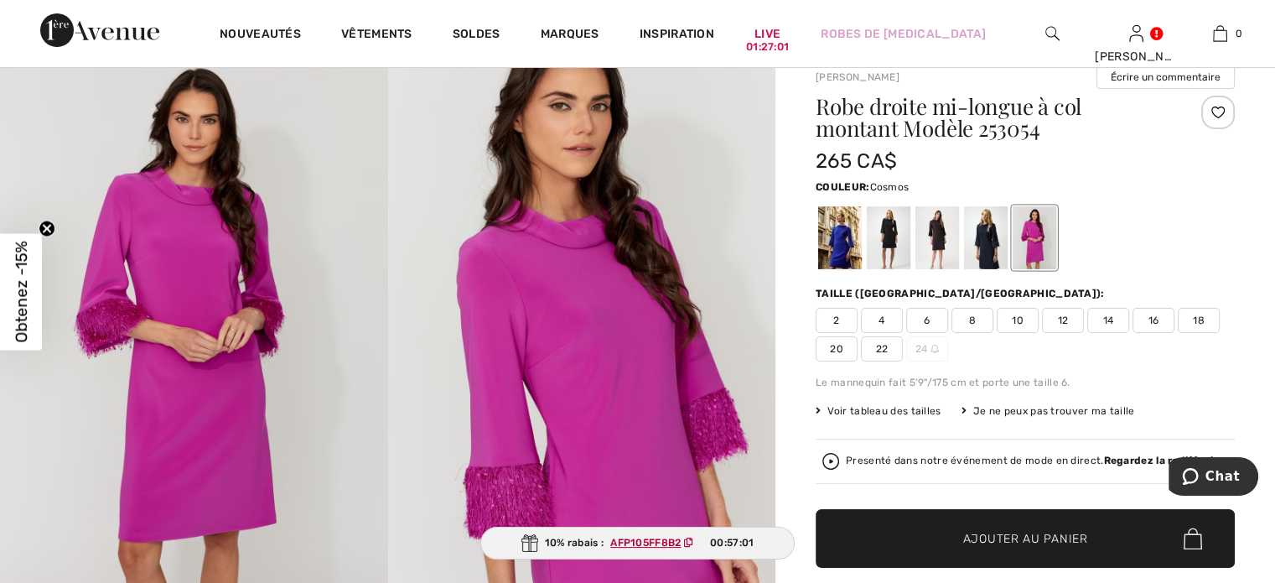
scroll to position [84, 0]
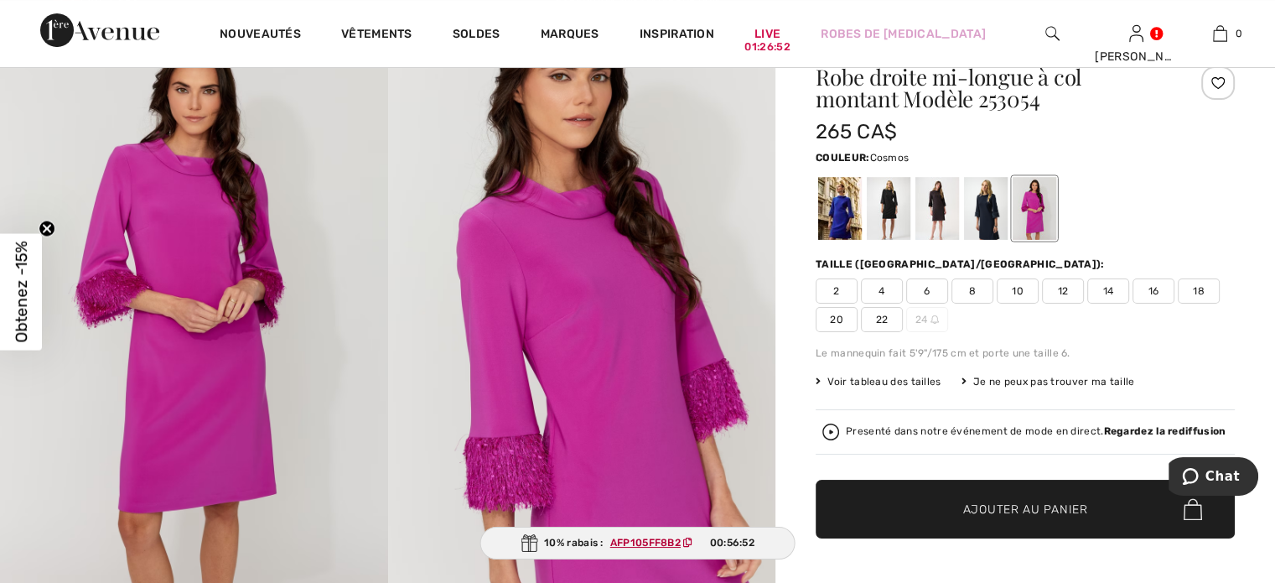
click at [1035, 303] on span "10" at bounding box center [1018, 290] width 42 height 25
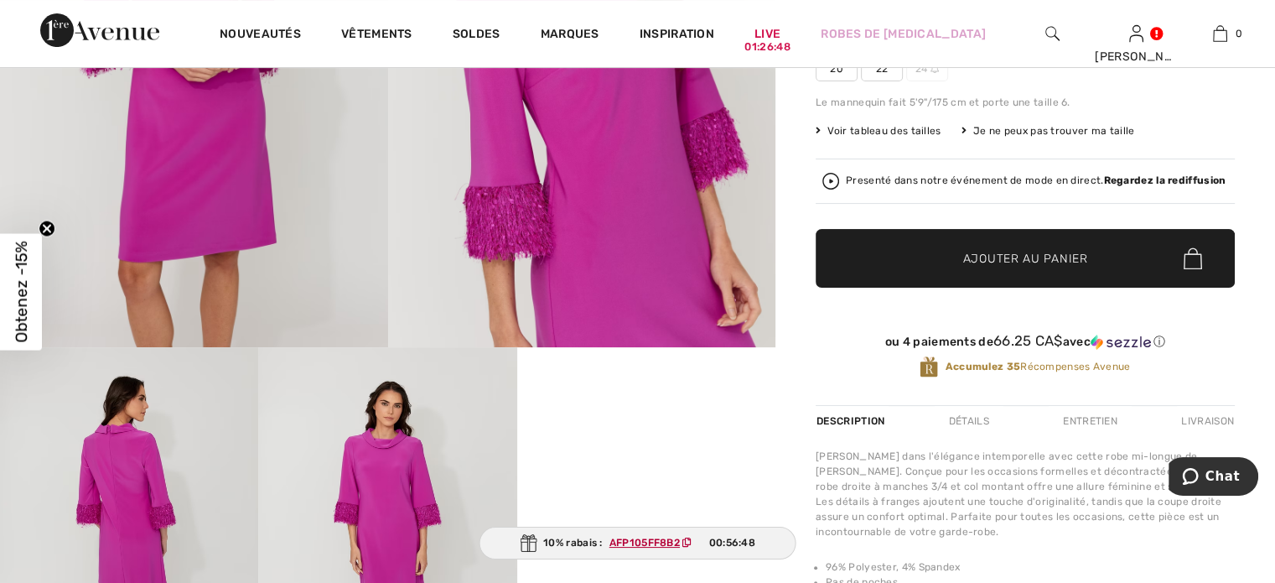
scroll to position [335, 0]
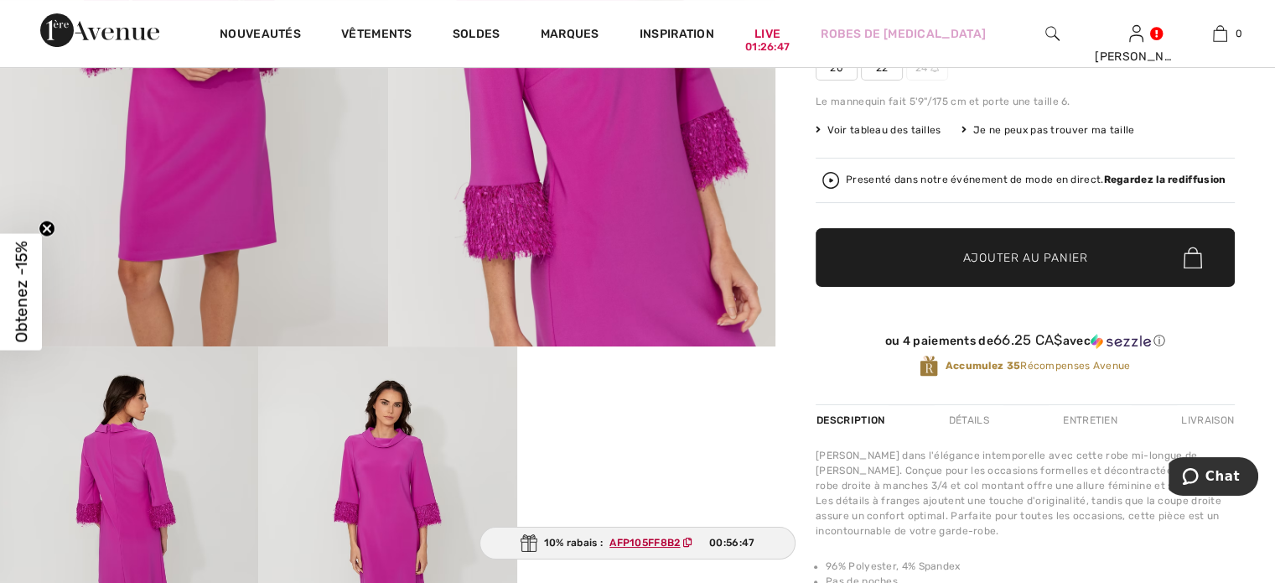
click at [980, 267] on span "Ajouter au panier" at bounding box center [1025, 258] width 125 height 18
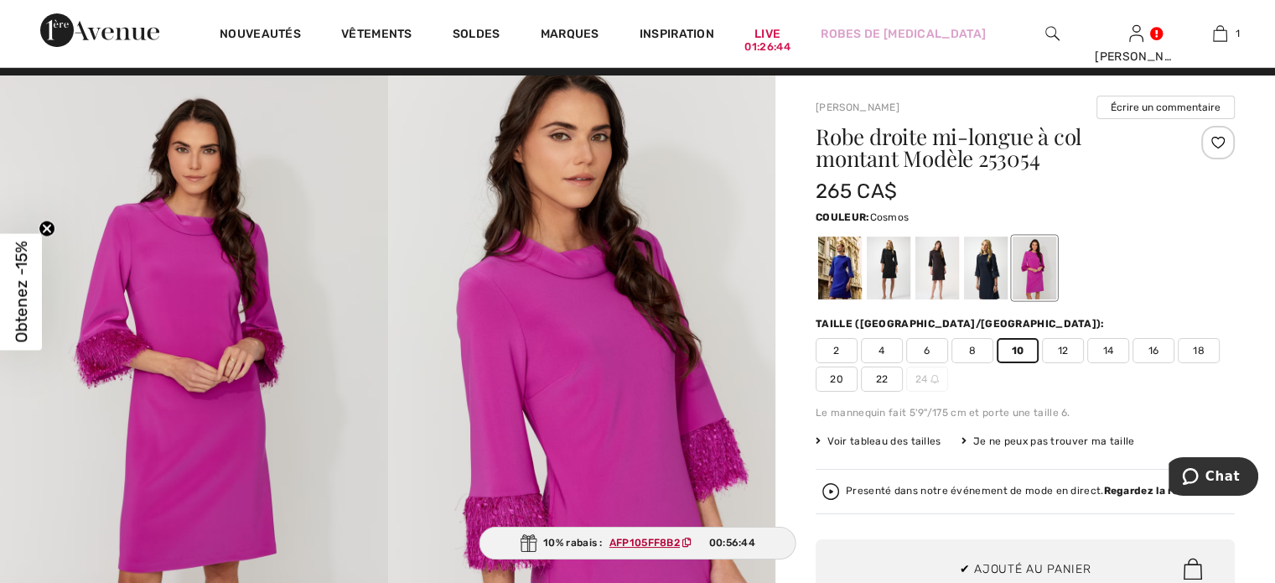
scroll to position [0, 0]
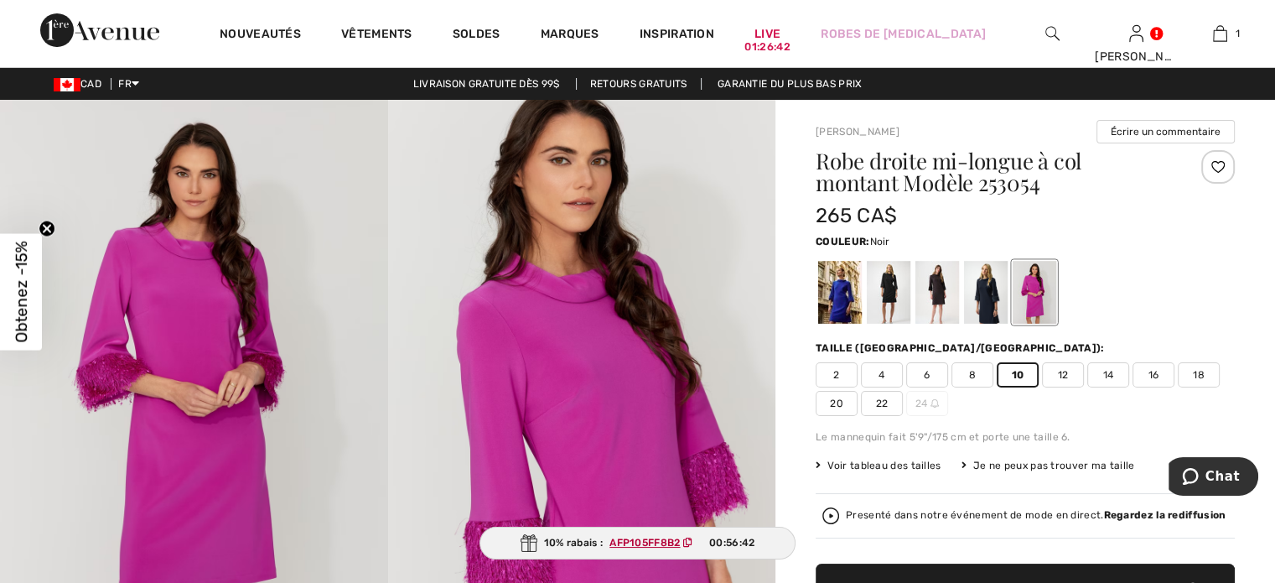
click at [910, 322] on div at bounding box center [889, 292] width 44 height 63
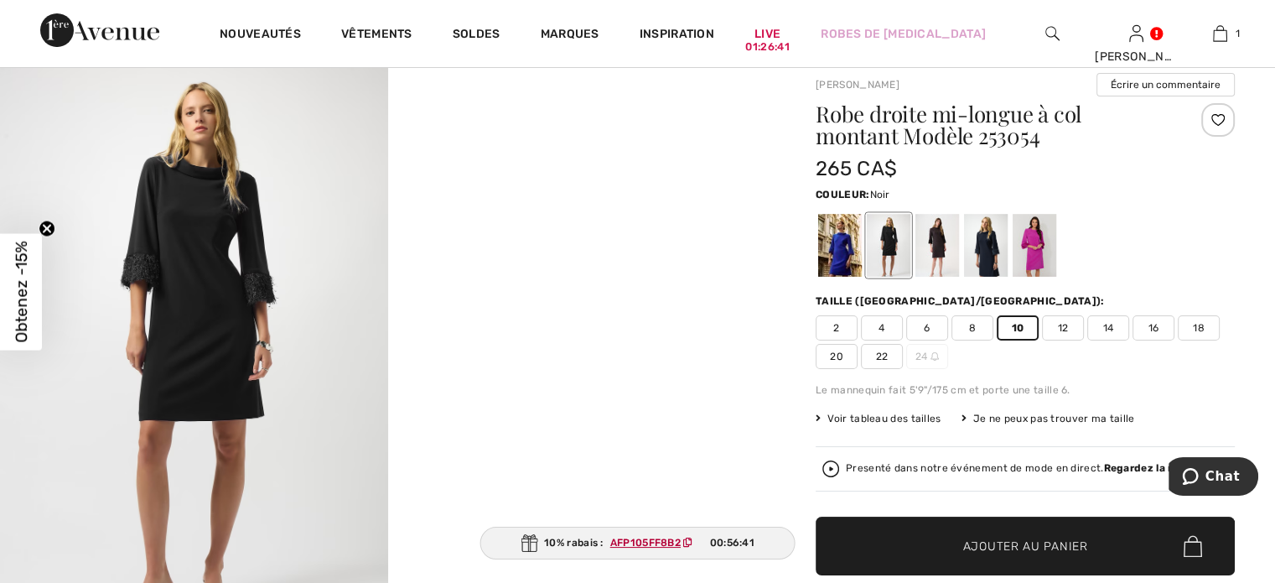
scroll to position [84, 0]
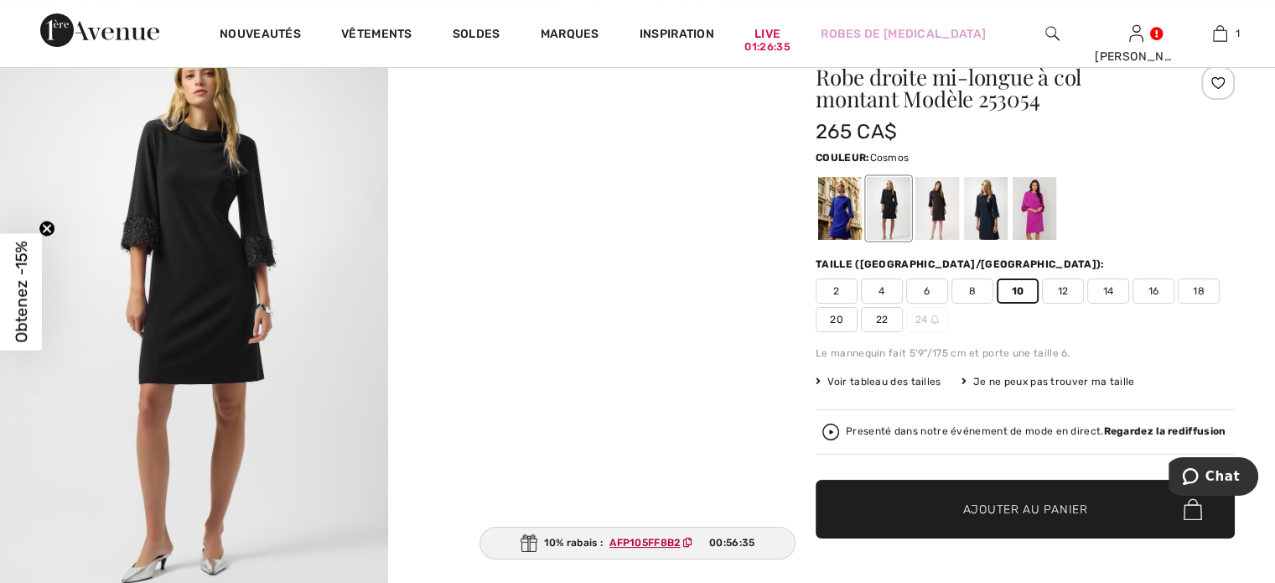
click at [1054, 240] on div at bounding box center [1035, 208] width 44 height 63
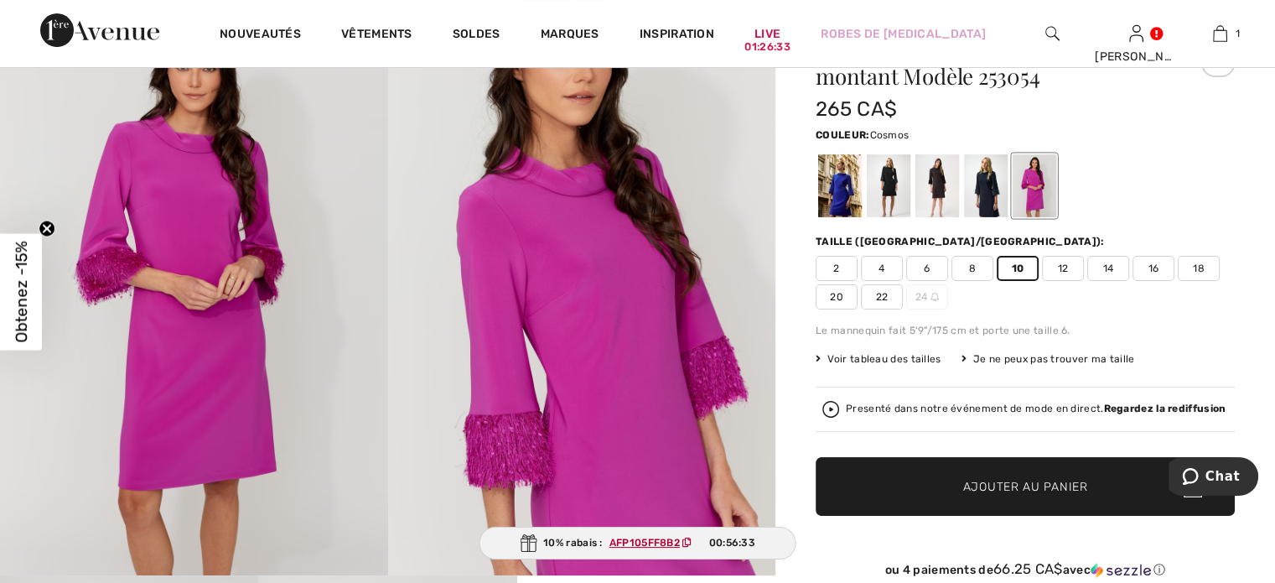
scroll to position [0, 0]
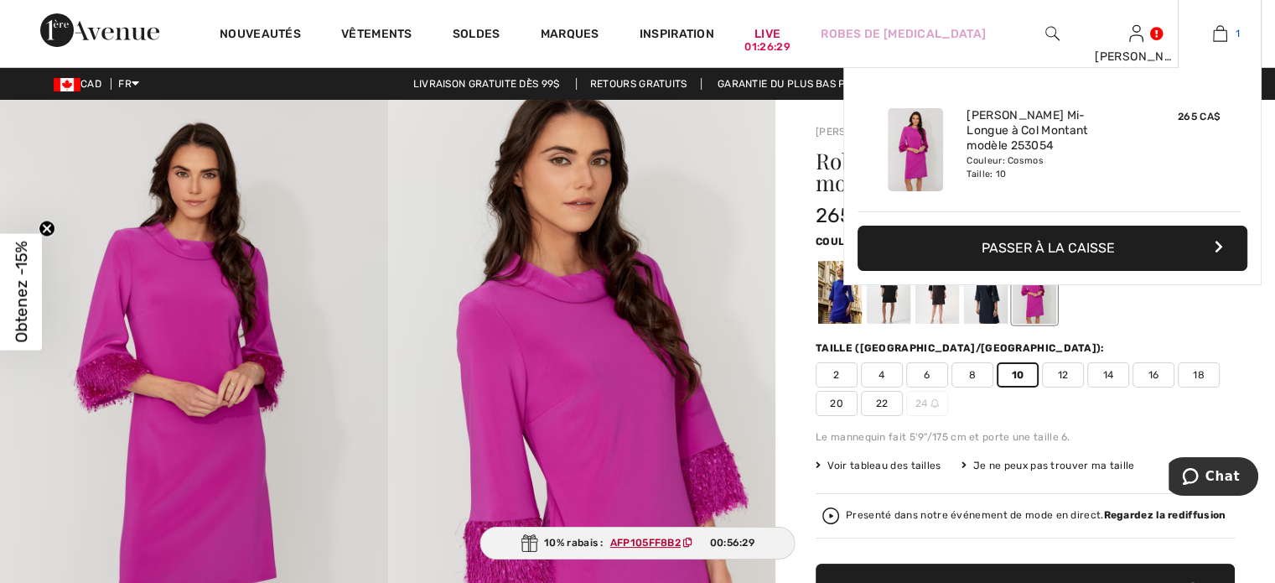
click at [1218, 31] on img at bounding box center [1220, 33] width 14 height 20
